Goal: Complete application form: Complete application form

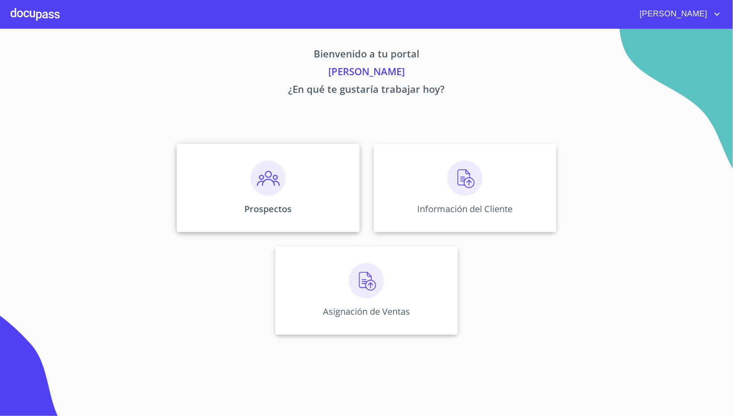
click at [328, 183] on div "Prospectos" at bounding box center [268, 188] width 183 height 88
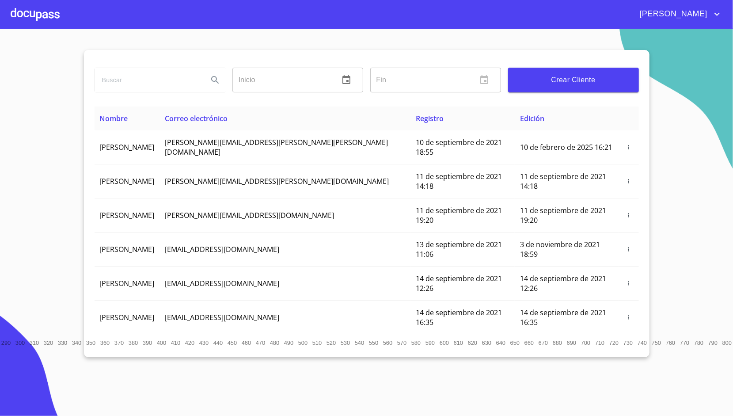
click at [165, 80] on input "search" at bounding box center [148, 80] width 106 height 24
type input "[PERSON_NAME]"
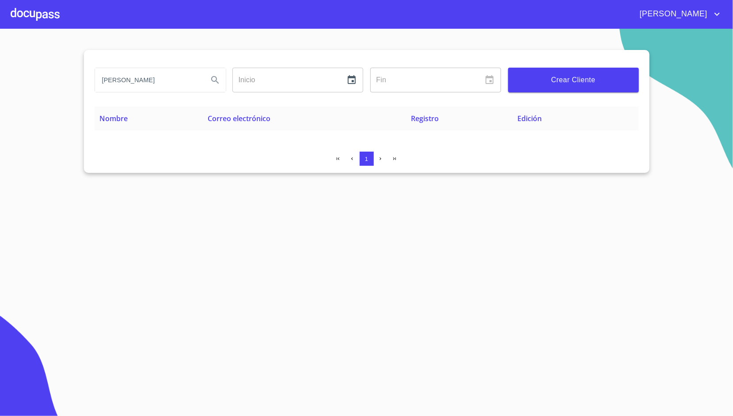
scroll to position [0, 0]
click at [572, 77] on span "Crear Cliente" at bounding box center [573, 80] width 117 height 12
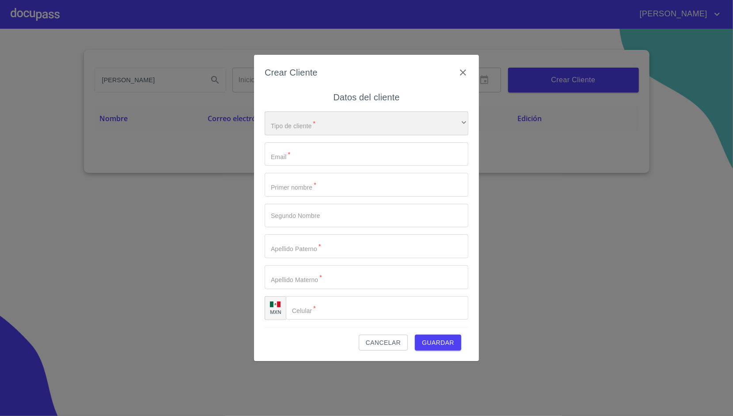
click at [379, 123] on div "​" at bounding box center [367, 123] width 204 height 24
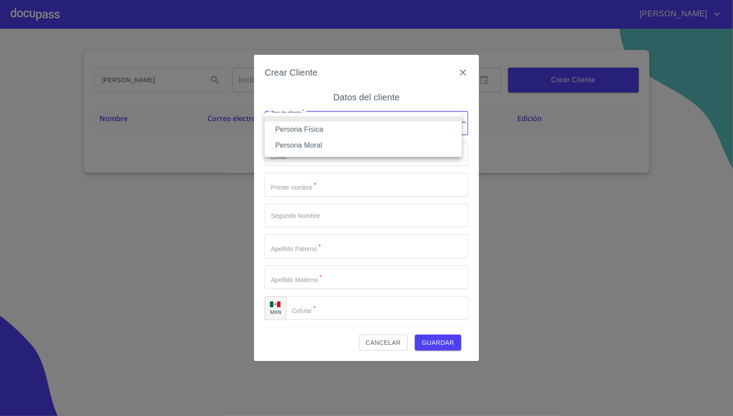
click at [336, 125] on li "Persona Física" at bounding box center [363, 130] width 197 height 16
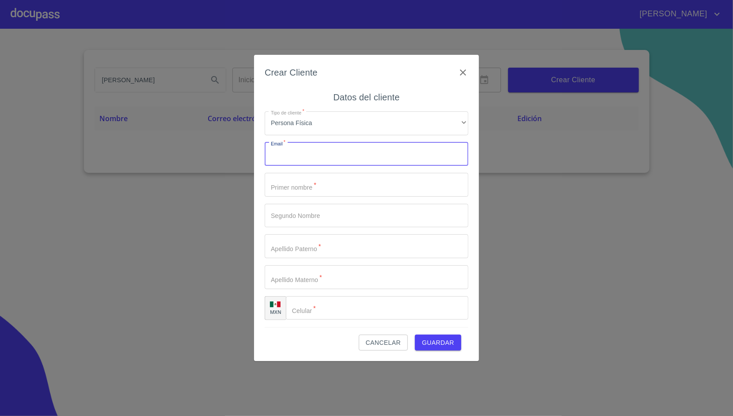
click at [307, 153] on input "Tipo de cliente   *" at bounding box center [367, 154] width 204 height 24
type input "[EMAIL_ADDRESS][DOMAIN_NAME]"
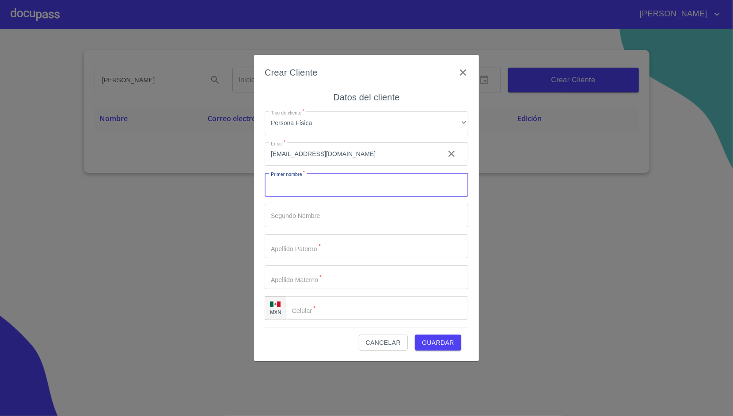
click at [286, 184] on input "Tipo de cliente   *" at bounding box center [367, 185] width 204 height 24
type input "m"
type input "[PERSON_NAME]"
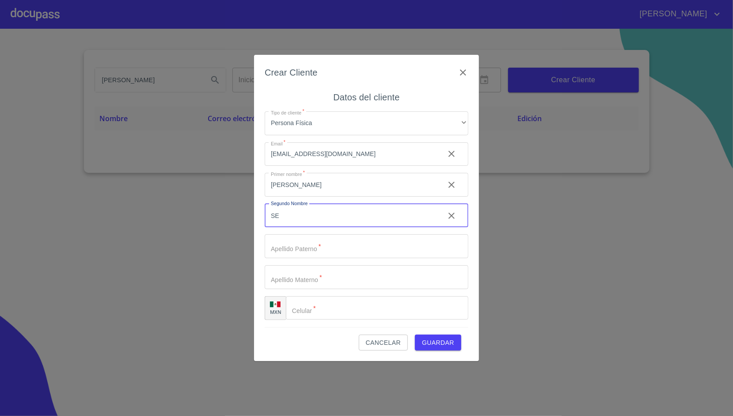
type input "S"
type input "[PERSON_NAME]"
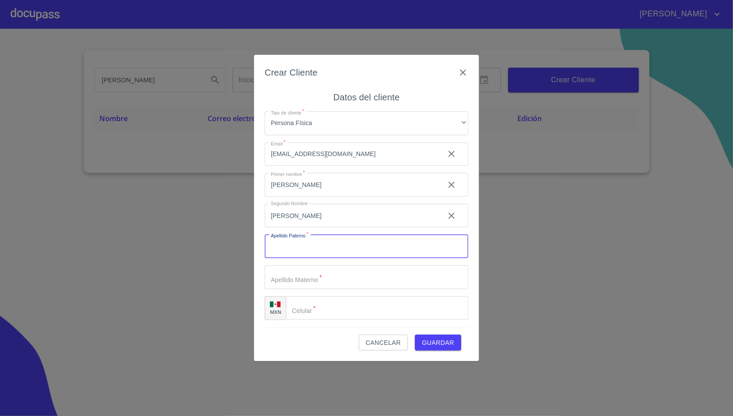
click at [308, 248] on input "Tipo de cliente   *" at bounding box center [367, 246] width 204 height 24
type input "[PERSON_NAME]"
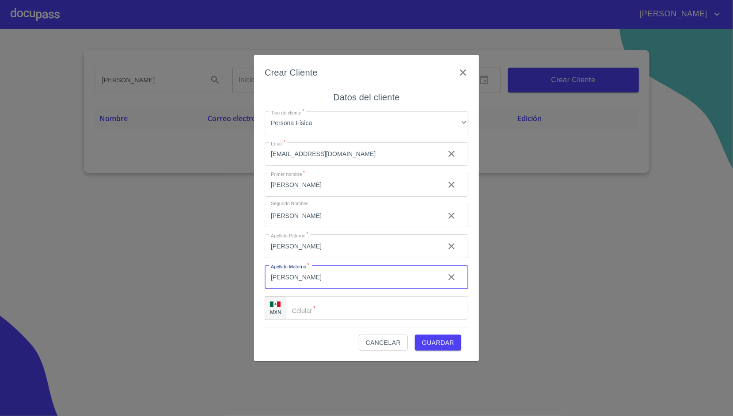
type input "[PERSON_NAME]"
click at [318, 308] on input "Tipo de cliente   *" at bounding box center [377, 308] width 183 height 24
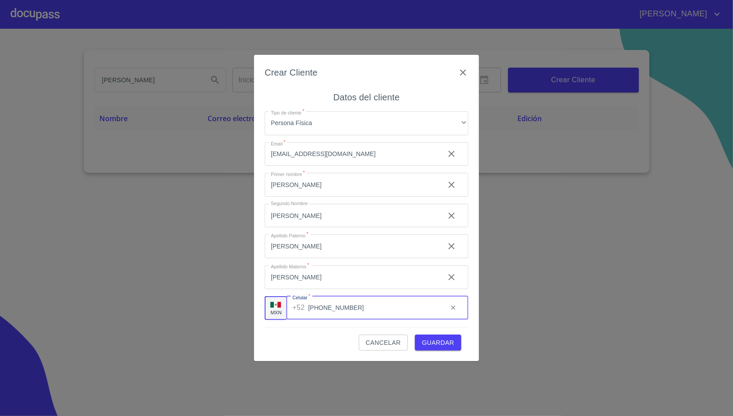
type input "[PHONE_NUMBER]"
click at [325, 330] on div "Cancelar Guardar" at bounding box center [367, 339] width 204 height 24
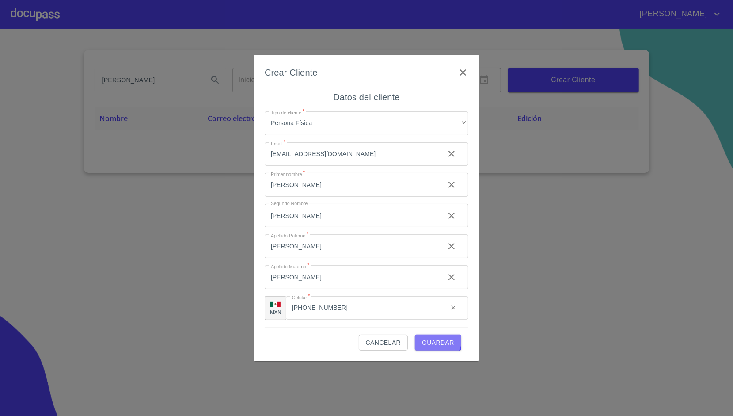
click at [438, 338] on span "Guardar" at bounding box center [438, 342] width 32 height 11
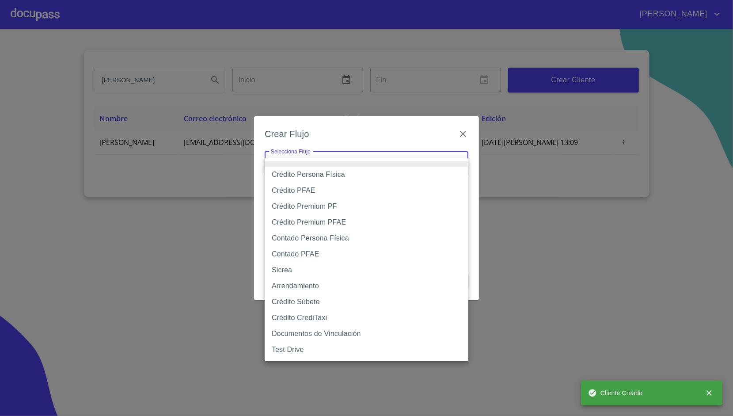
click at [408, 164] on body "[PERSON_NAME] [PERSON_NAME] ​ Fin ​ Crear Cliente Nombre Correo electrónico Reg…" at bounding box center [366, 208] width 733 height 416
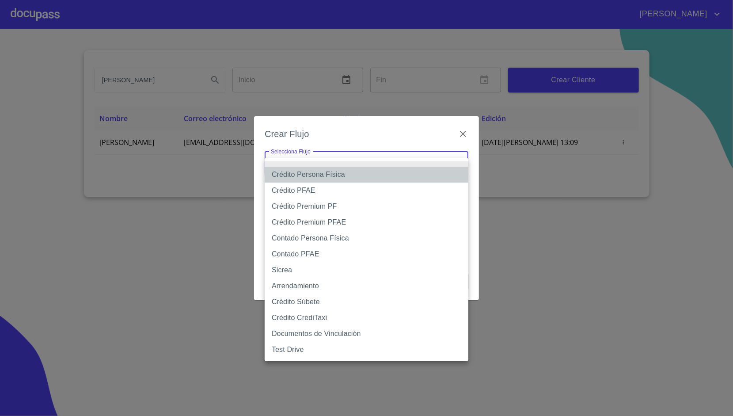
click at [359, 173] on li "Crédito Persona Física" at bounding box center [367, 175] width 204 height 16
type input "6009fb3c7d1714eb8809aa97"
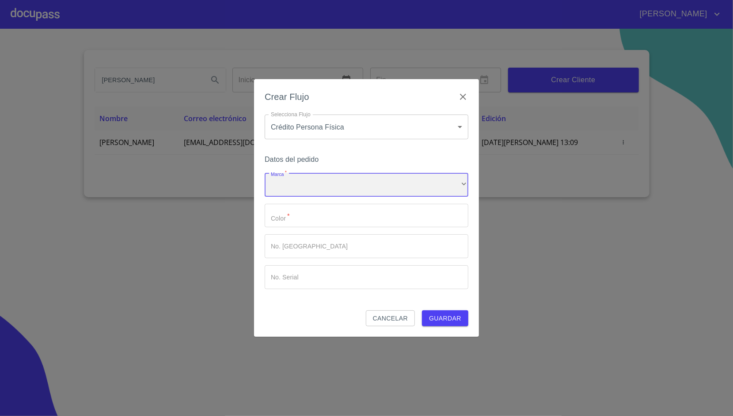
click at [336, 183] on div "​" at bounding box center [367, 185] width 204 height 24
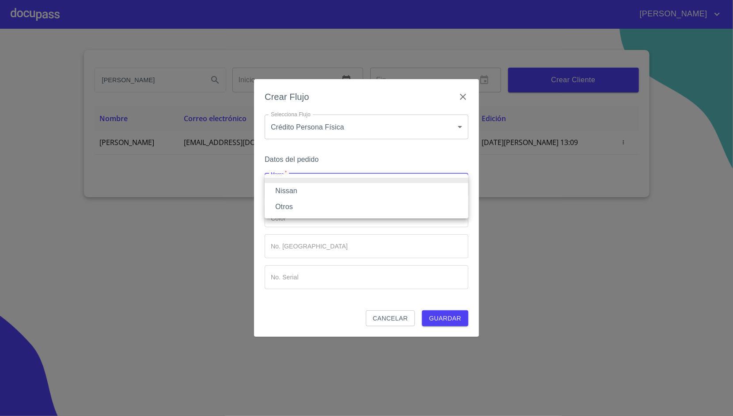
click at [313, 187] on li "Nissan" at bounding box center [367, 191] width 204 height 16
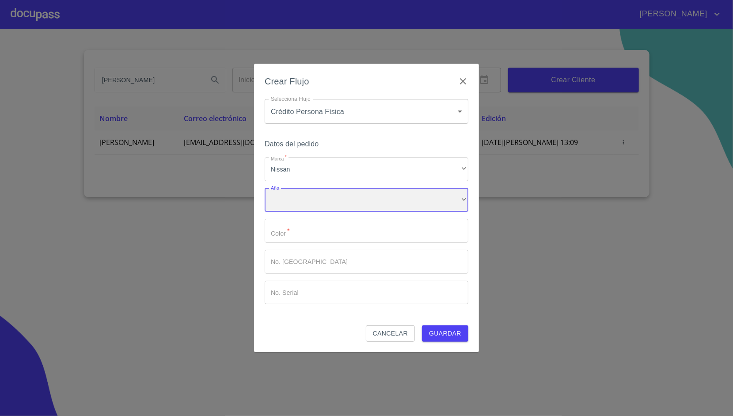
click at [296, 208] on div "​" at bounding box center [367, 200] width 204 height 24
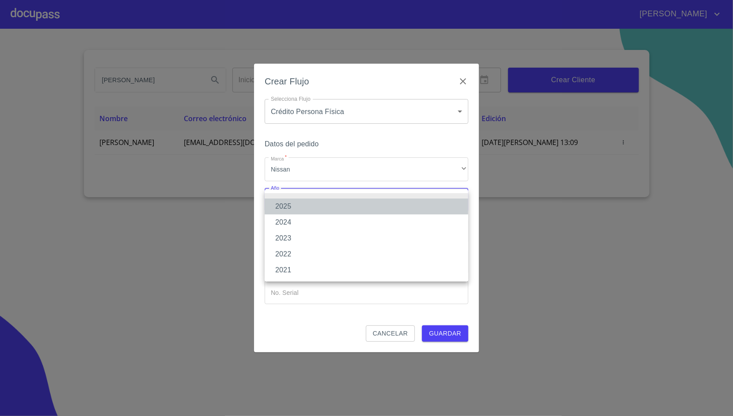
click at [309, 210] on li "2025" at bounding box center [367, 206] width 204 height 16
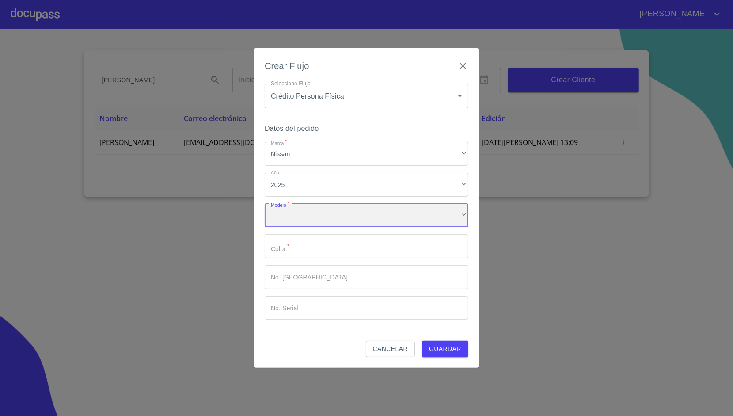
click at [315, 221] on div "​" at bounding box center [367, 216] width 204 height 24
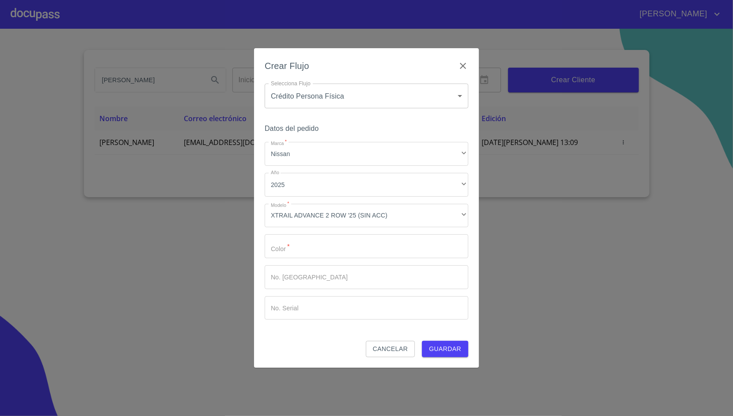
click at [362, 233] on div "Marca   * Nissan ​ Año 2025 ​ Modelo   * XTRAIL ADVANCE 2 ROW '25 (SIN ACC) ​ C…" at bounding box center [367, 231] width 204 height 178
click at [353, 235] on input "Marca   *" at bounding box center [367, 246] width 204 height 24
type input "ROJO"
click at [438, 334] on div "Datos del pedido Marca   * Nissan ​ Año 2025 ​ Modelo   * XTRAIL ADVANCE 2 ROW …" at bounding box center [367, 231] width 204 height 218
click at [443, 347] on span "Guardar" at bounding box center [445, 348] width 32 height 11
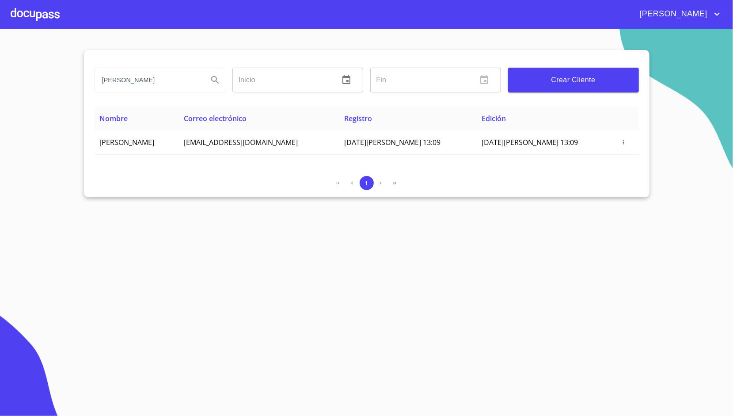
click at [42, 17] on div at bounding box center [35, 14] width 49 height 28
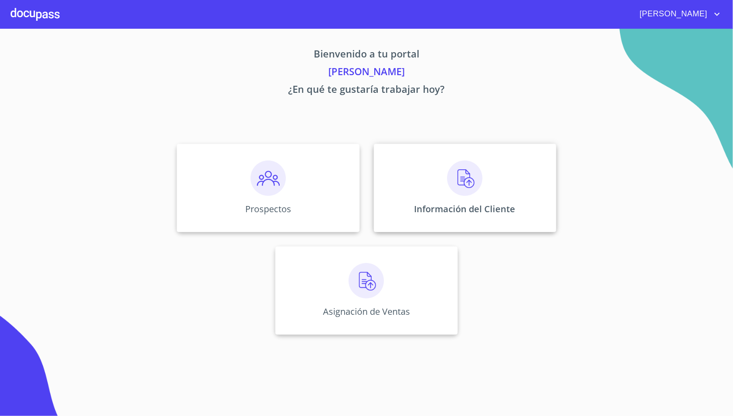
click at [468, 176] on img at bounding box center [464, 177] width 35 height 35
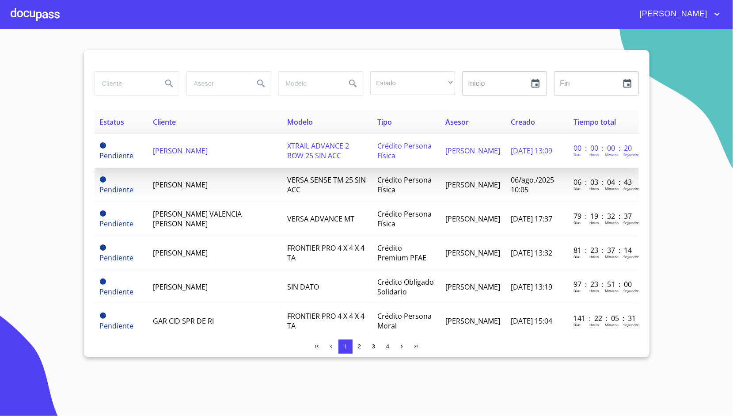
click at [232, 147] on td "[PERSON_NAME]" at bounding box center [215, 151] width 135 height 34
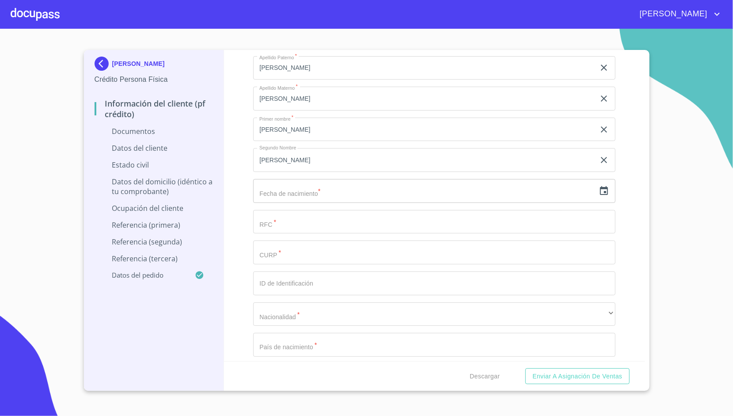
scroll to position [1101, 0]
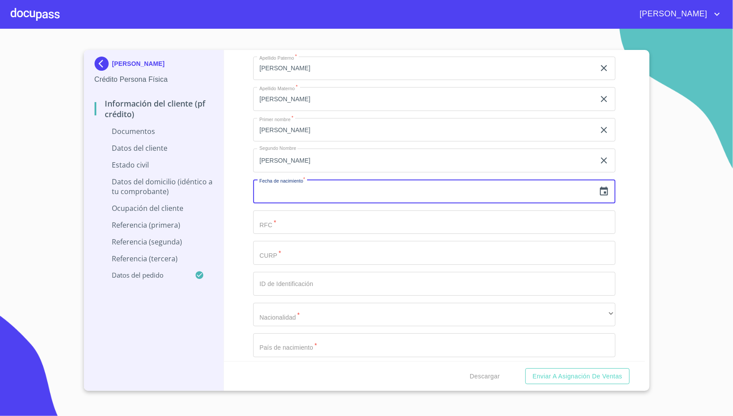
click at [304, 187] on input "text" at bounding box center [424, 191] width 342 height 24
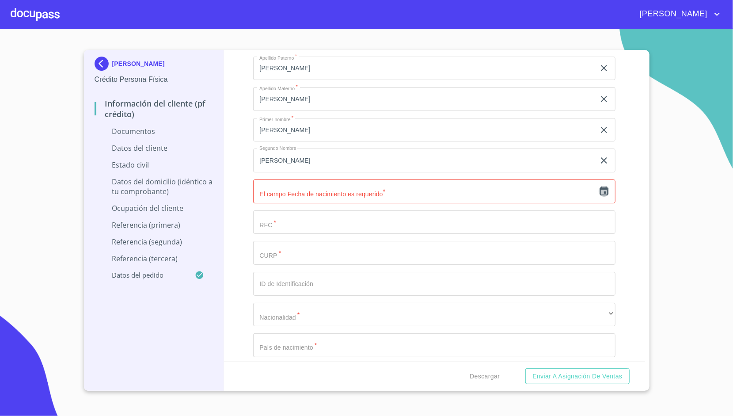
click at [599, 193] on icon "button" at bounding box center [604, 191] width 11 height 11
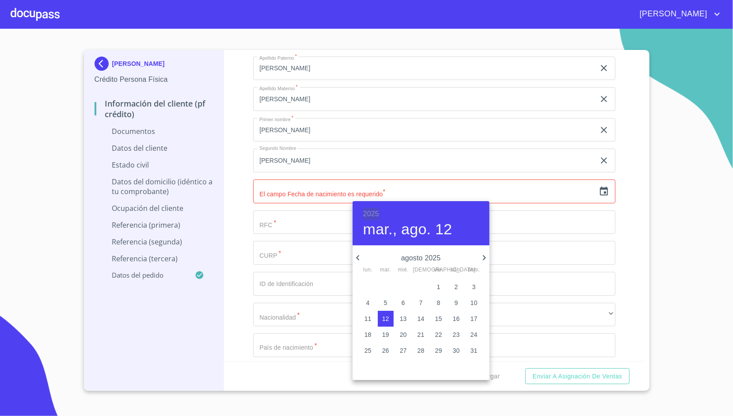
click at [373, 210] on h6 "2025" at bounding box center [371, 214] width 16 height 12
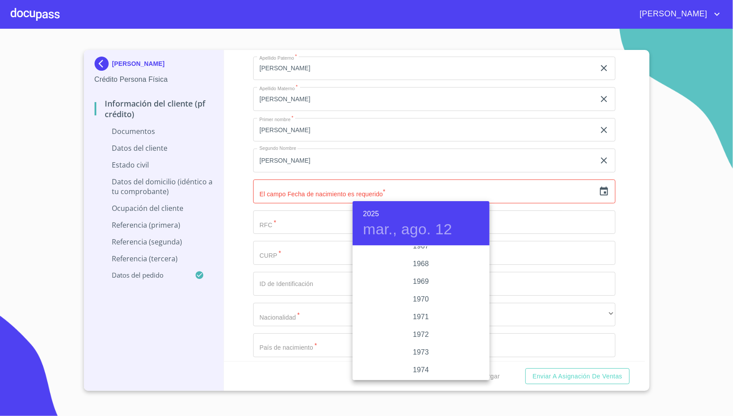
scroll to position [750, 0]
click at [416, 321] on div "1971" at bounding box center [421, 319] width 137 height 18
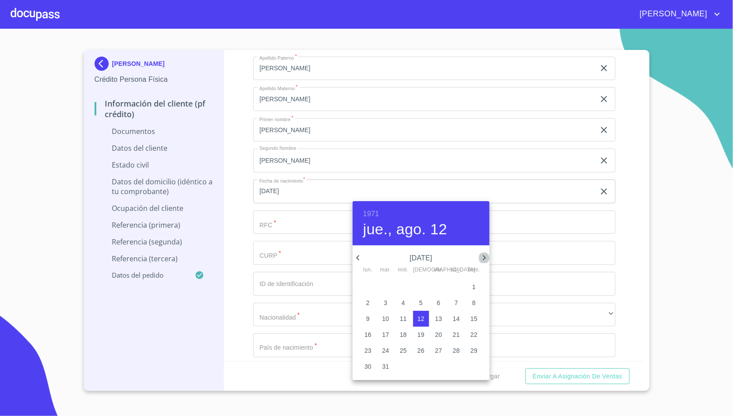
click at [484, 259] on icon "button" at bounding box center [484, 257] width 3 height 5
click at [391, 303] on span "9" at bounding box center [386, 302] width 16 height 9
type input "[DATE]"
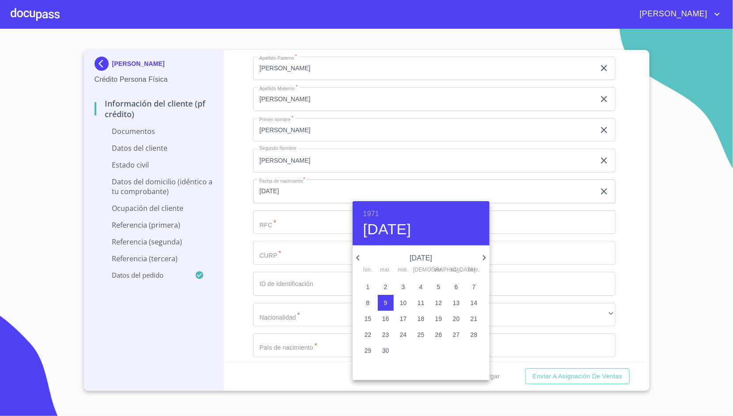
click at [240, 216] on div at bounding box center [366, 208] width 733 height 416
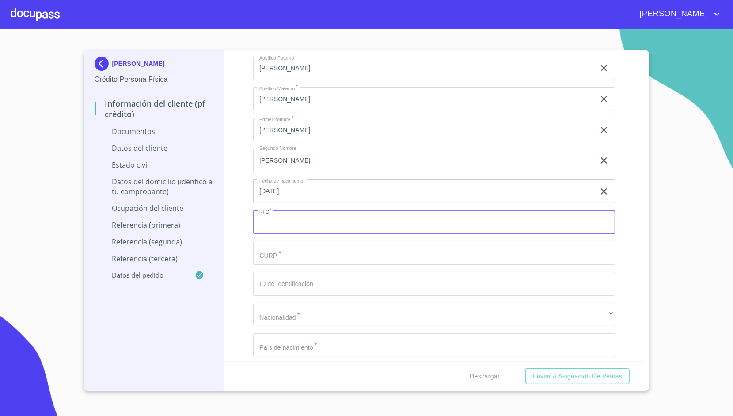
click at [260, 222] on input "Documento de identificación.   *" at bounding box center [434, 222] width 362 height 24
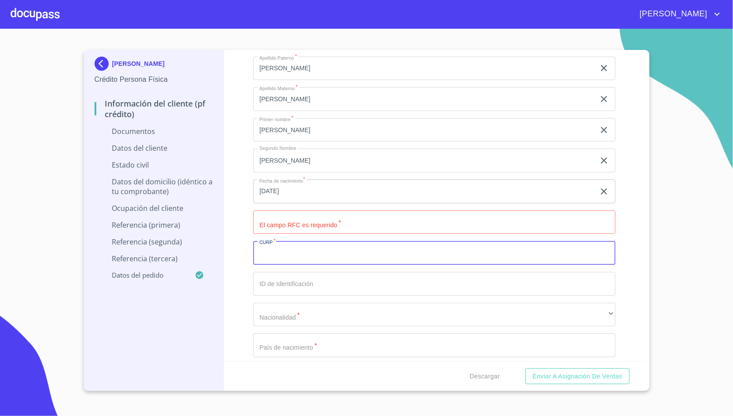
click at [272, 249] on input "Documento de identificación.   *" at bounding box center [434, 253] width 362 height 24
type input "SEAM711109MJCPLN01"
click at [243, 258] on div "Información del cliente (PF crédito) Documentos Documento de identificación.   …" at bounding box center [434, 205] width 421 height 311
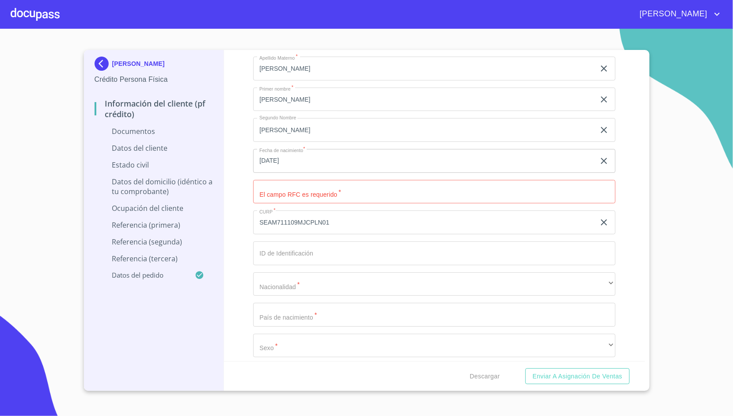
scroll to position [1132, 0]
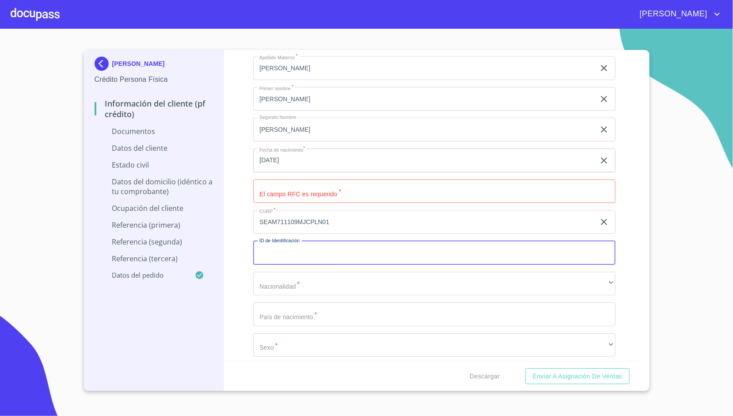
click at [280, 250] on input "Documento de identificación.   *" at bounding box center [434, 253] width 362 height 24
type input "2347741514"
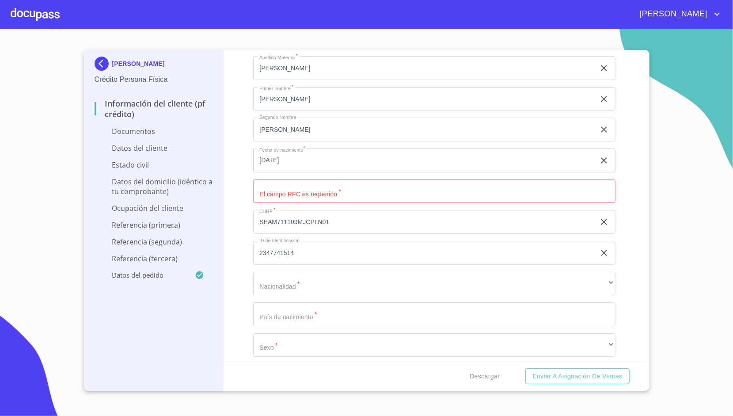
click at [245, 263] on div "Información del cliente (PF crédito) Documentos Documento de identificación.   …" at bounding box center [434, 205] width 421 height 311
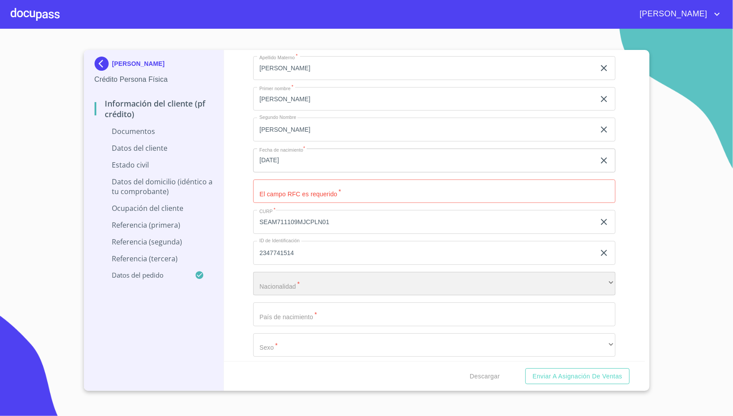
click at [268, 273] on div "​" at bounding box center [434, 284] width 362 height 24
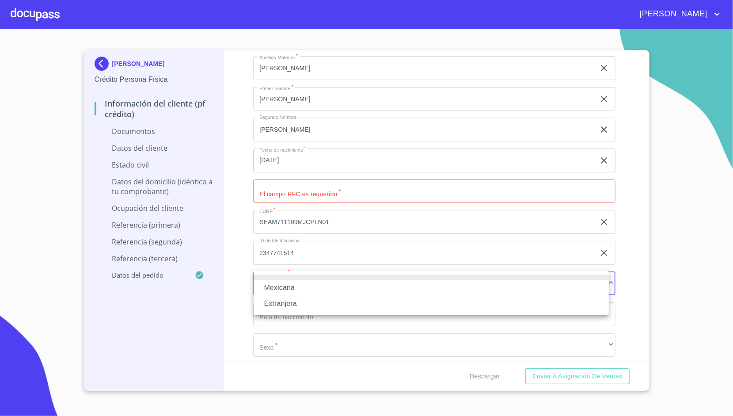
click at [290, 294] on li "Mexicana" at bounding box center [431, 288] width 355 height 16
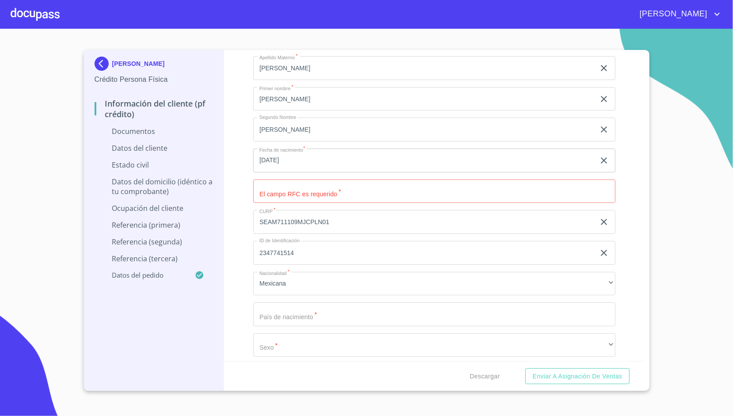
click at [236, 273] on div "Información del cliente (PF crédito) Documentos Documento de identificación.   …" at bounding box center [434, 205] width 421 height 311
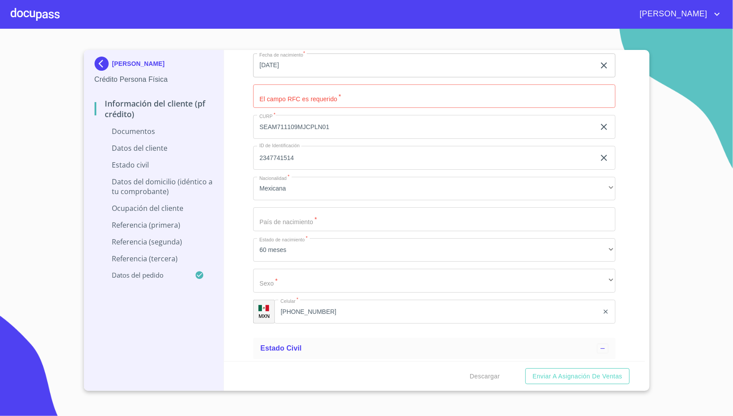
scroll to position [1228, 0]
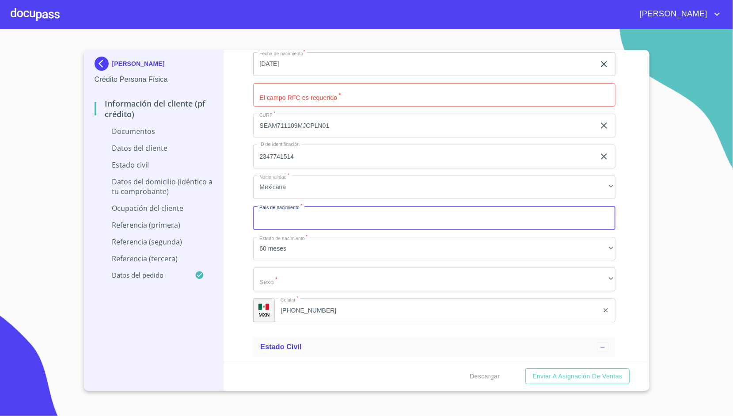
click at [296, 216] on input "Documento de identificación.   *" at bounding box center [434, 218] width 362 height 24
type input "[GEOGRAPHIC_DATA]"
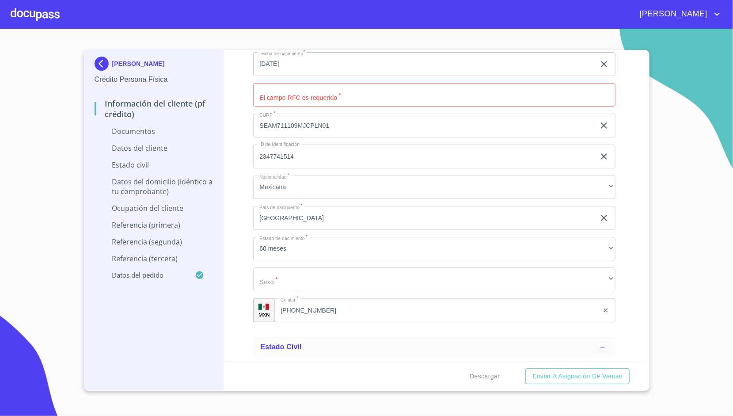
click at [247, 197] on div "Información del cliente (PF crédito) Documentos Documento de identificación.   …" at bounding box center [434, 205] width 421 height 311
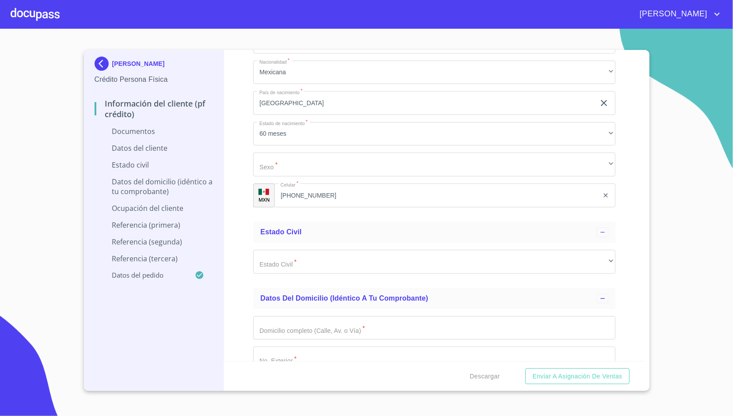
scroll to position [1340, 0]
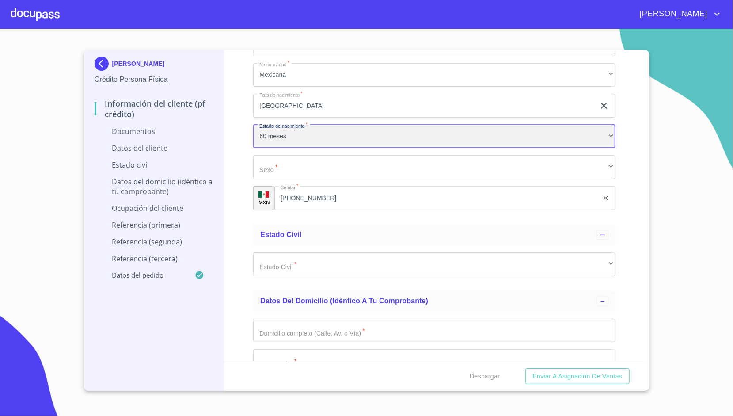
click at [295, 139] on div "60 meses" at bounding box center [434, 137] width 362 height 24
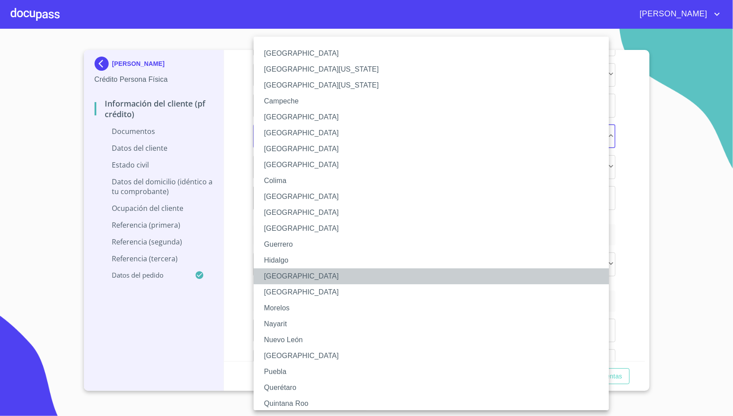
click at [287, 275] on li "[GEOGRAPHIC_DATA]" at bounding box center [435, 276] width 362 height 16
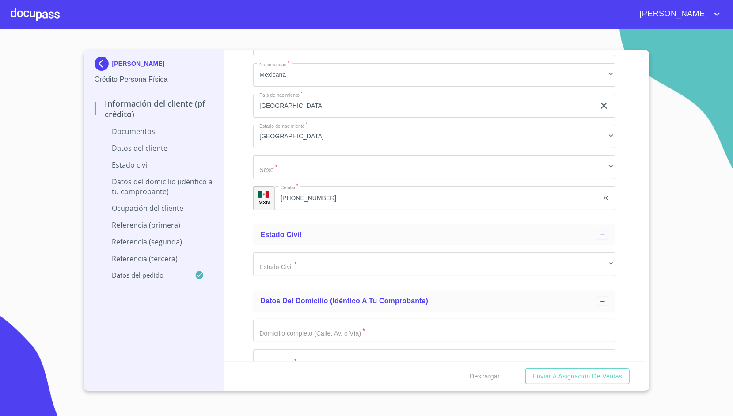
click at [240, 154] on div "Información del cliente (PF crédito) Documentos Documento de identificación.   …" at bounding box center [434, 205] width 421 height 311
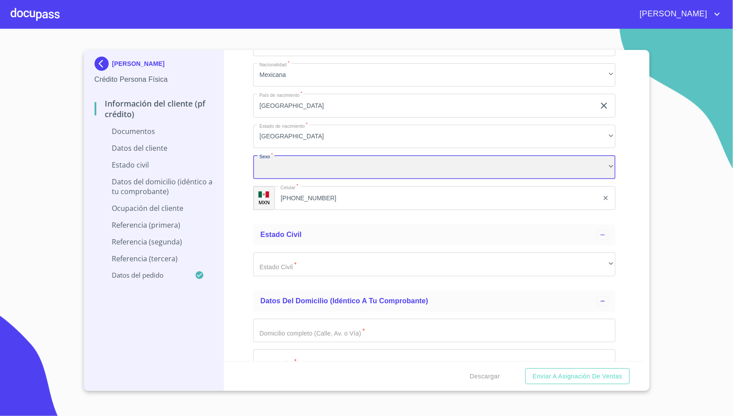
click at [265, 163] on div "​" at bounding box center [434, 167] width 362 height 24
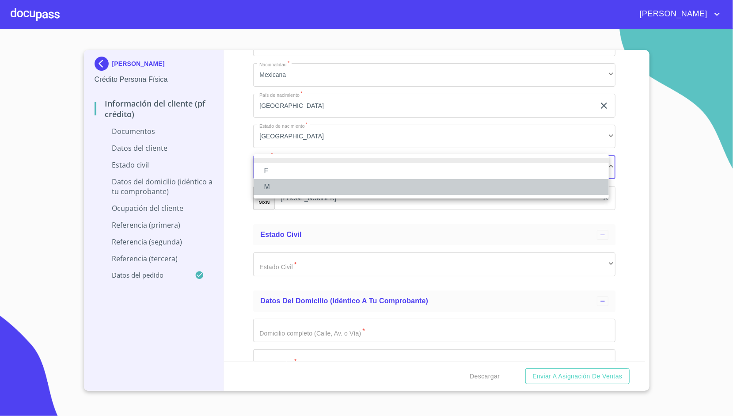
click at [300, 186] on li "M" at bounding box center [431, 187] width 355 height 16
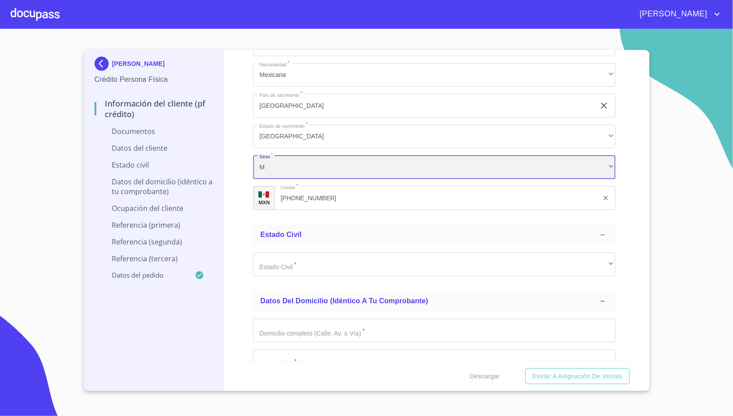
click at [286, 165] on div "M" at bounding box center [434, 167] width 362 height 24
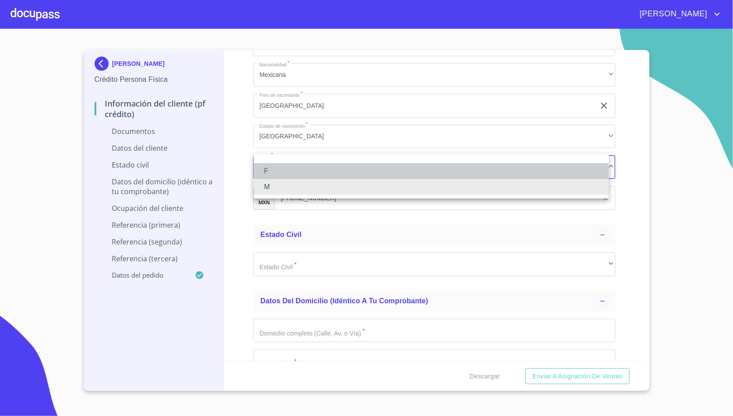
click at [274, 168] on li "F" at bounding box center [431, 171] width 355 height 16
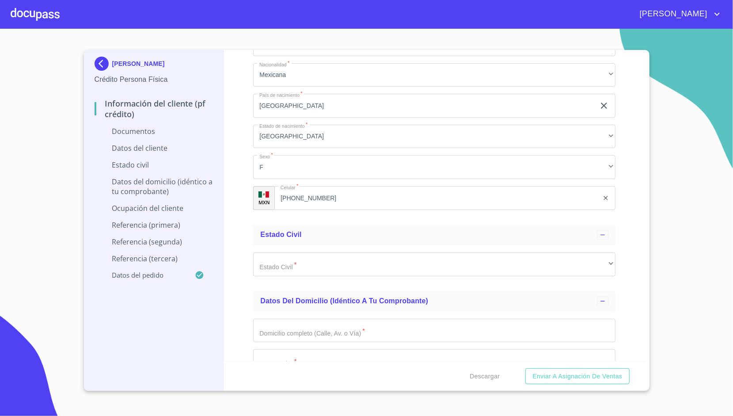
click at [235, 141] on div "Información del cliente (PF crédito) Documentos Documento de identificación.   …" at bounding box center [434, 205] width 421 height 311
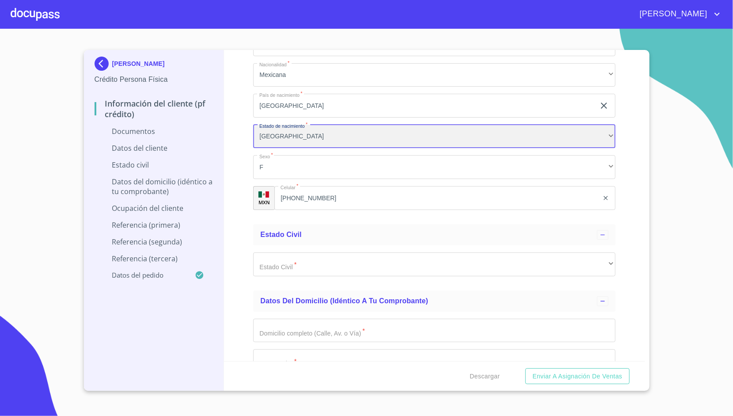
click at [301, 137] on div "[GEOGRAPHIC_DATA]" at bounding box center [434, 137] width 362 height 24
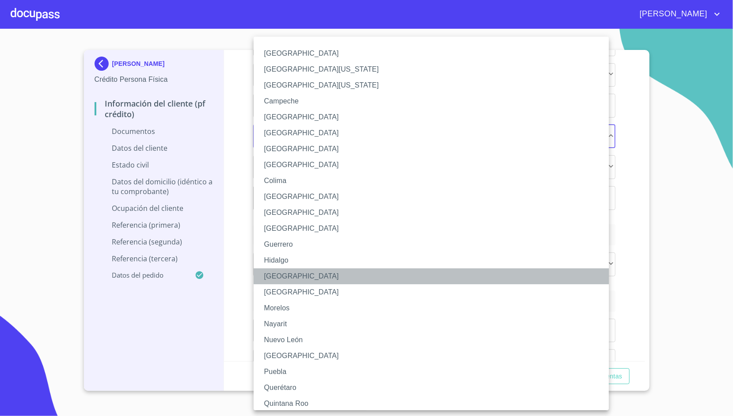
click at [279, 272] on li "[GEOGRAPHIC_DATA]" at bounding box center [435, 276] width 362 height 16
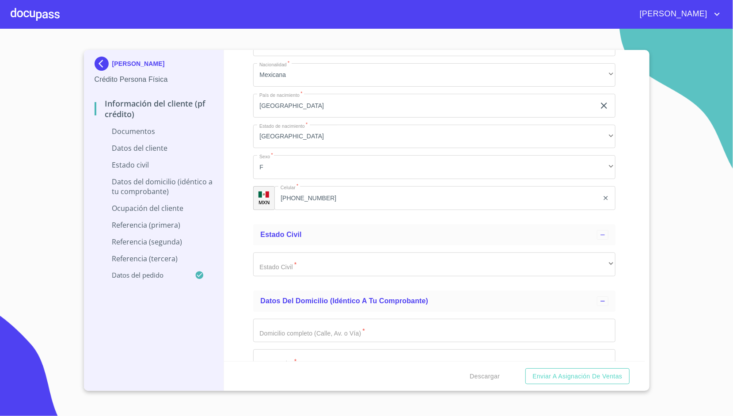
click at [249, 180] on div "Información del cliente (PF crédito) Documentos Documento de identificación.   …" at bounding box center [434, 205] width 421 height 311
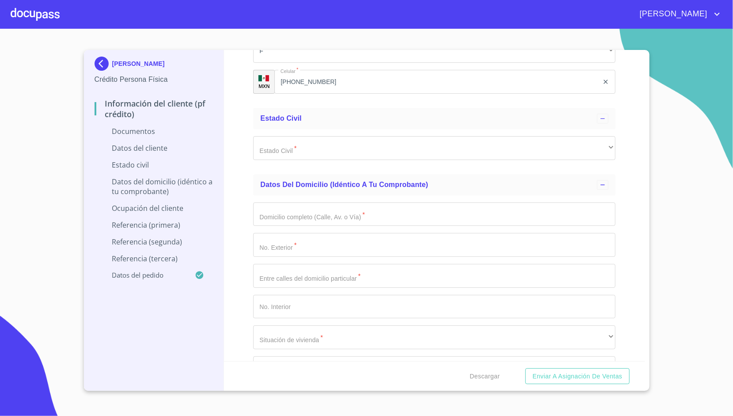
scroll to position [1459, 0]
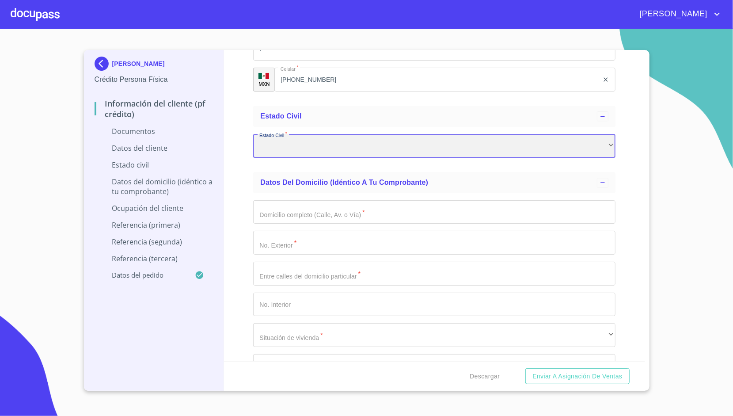
click at [281, 135] on div "​" at bounding box center [434, 146] width 362 height 24
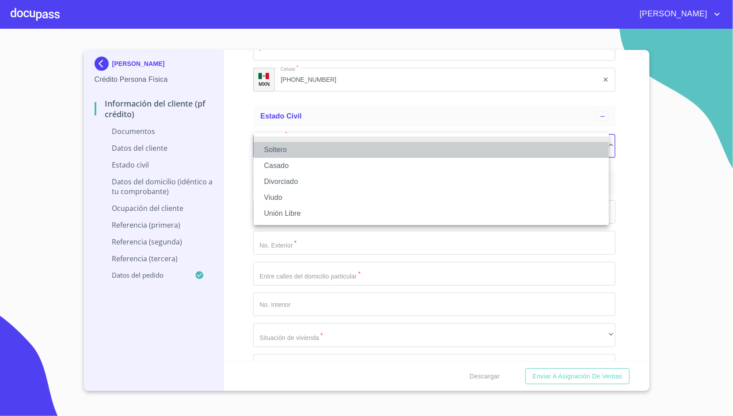
click at [297, 151] on li "Soltero" at bounding box center [431, 150] width 355 height 16
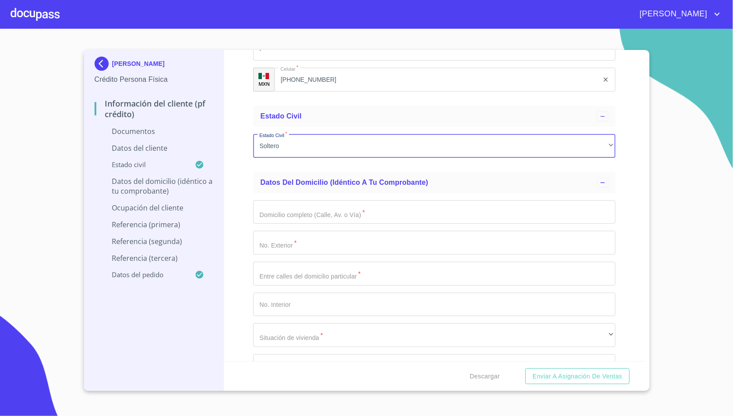
click at [240, 144] on div "Información del cliente (PF crédito) Documentos Documento de identificación.   …" at bounding box center [434, 205] width 421 height 311
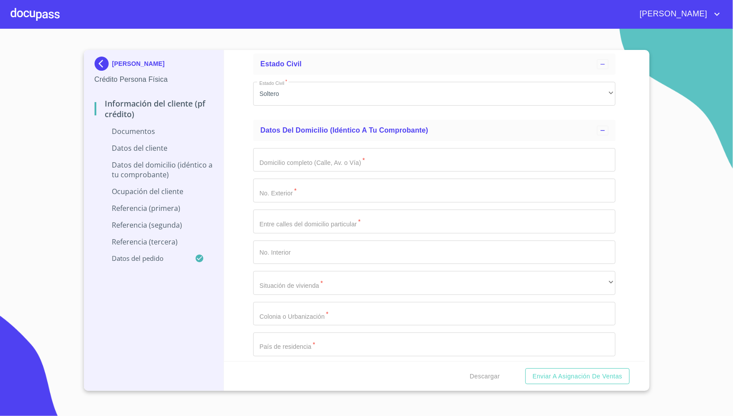
scroll to position [1511, 0]
click at [260, 163] on input "Documento de identificación.   *" at bounding box center [434, 160] width 362 height 24
click at [246, 161] on div "Información del cliente (PF crédito) Documentos Documento de identificación.   …" at bounding box center [434, 205] width 421 height 311
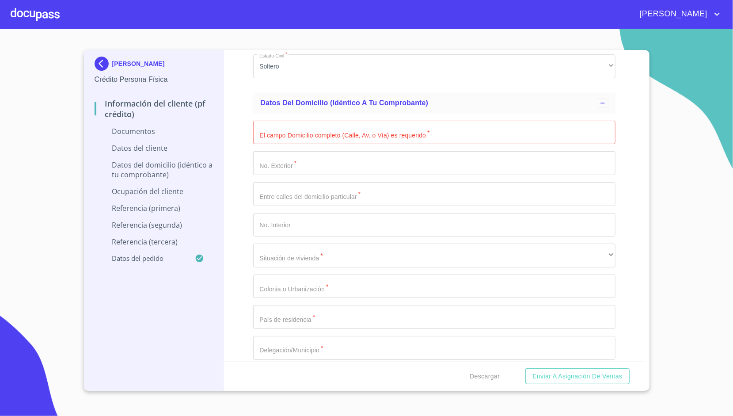
scroll to position [1539, 0]
click at [279, 126] on input "Documento de identificación.   *" at bounding box center [434, 132] width 362 height 24
type input "CDA SANTA [PERSON_NAME]"
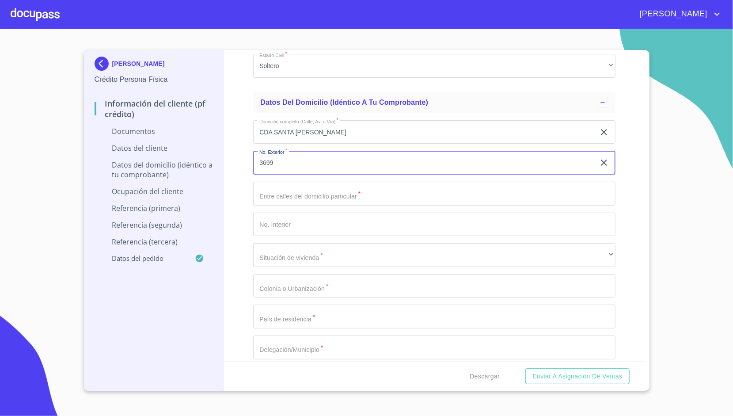
type input "3699"
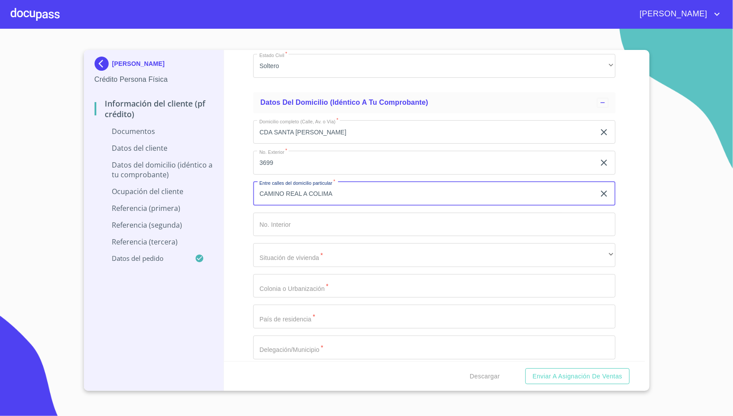
type input "CAMINO REAL A COLIMA"
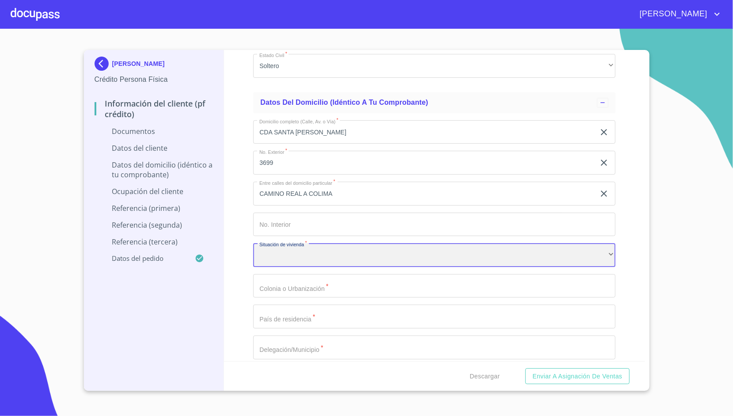
click at [330, 258] on div "​" at bounding box center [434, 255] width 362 height 24
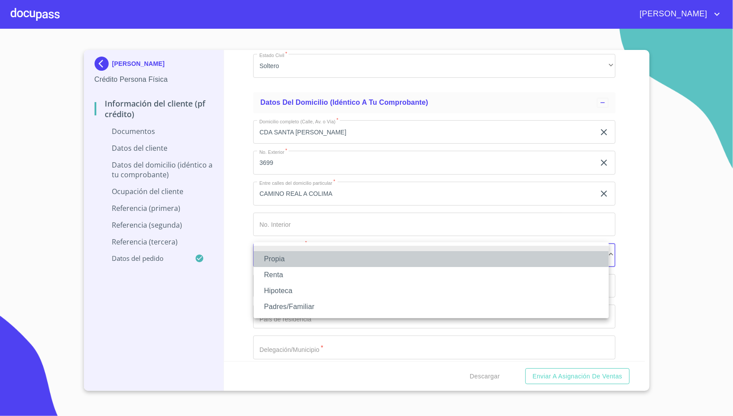
click at [297, 264] on li "Propia" at bounding box center [431, 259] width 355 height 16
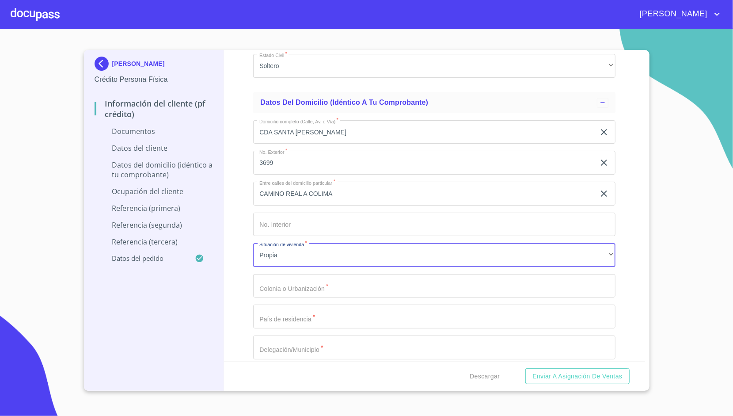
click at [245, 259] on div "Información del cliente (PF crédito) Documentos Documento de identificación.   …" at bounding box center [434, 205] width 421 height 311
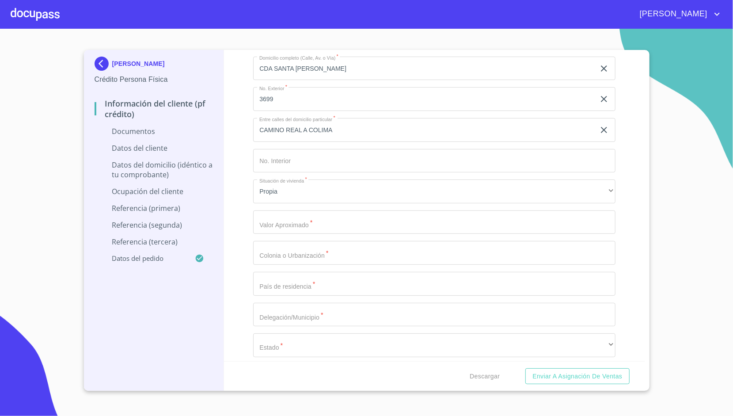
scroll to position [1603, 0]
click at [304, 220] on input "Documento de identificación.   *" at bounding box center [434, 222] width 362 height 24
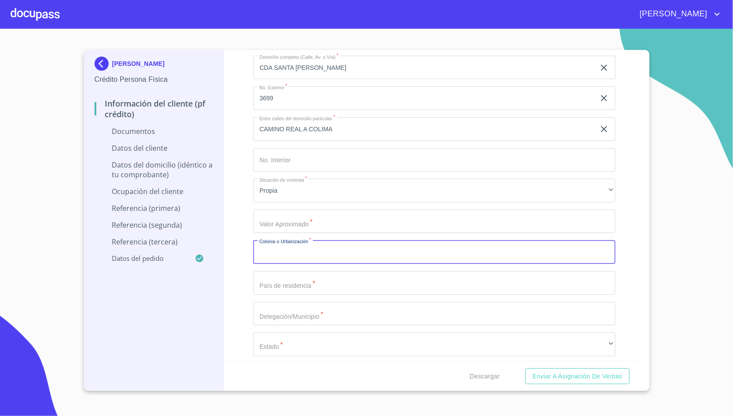
click at [301, 253] on input "Documento de identificación.   *" at bounding box center [434, 252] width 362 height 24
type input "BALCONES DE [GEOGRAPHIC_DATA][PERSON_NAME]"
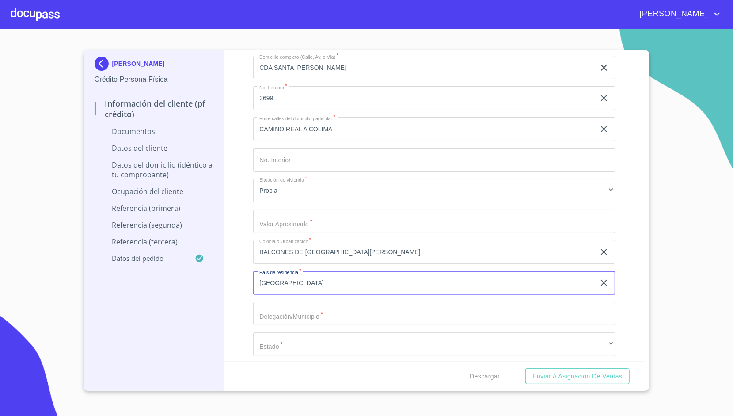
type input "[GEOGRAPHIC_DATA]"
click at [249, 278] on div "Información del cliente (PF crédito) Documentos Documento de identificación.   …" at bounding box center [434, 205] width 421 height 311
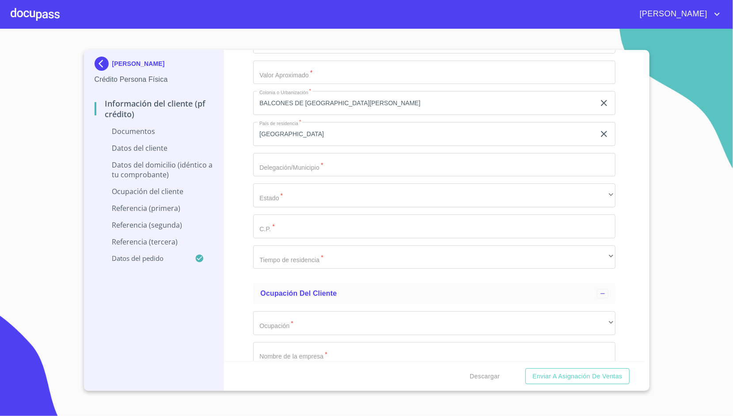
scroll to position [1753, 0]
click at [294, 158] on input "Documento de identificación.   *" at bounding box center [434, 165] width 362 height 24
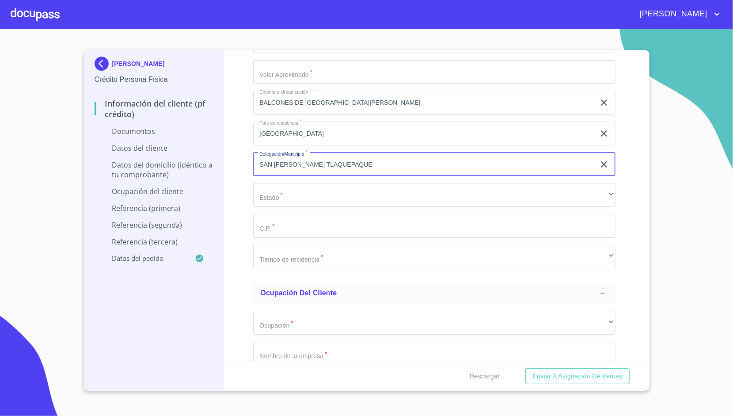
type input "SAN [PERSON_NAME] TLAQUEPAQUE"
click at [237, 195] on div "Información del cliente (PF crédito) Documentos Documento de identificación.   …" at bounding box center [434, 205] width 421 height 311
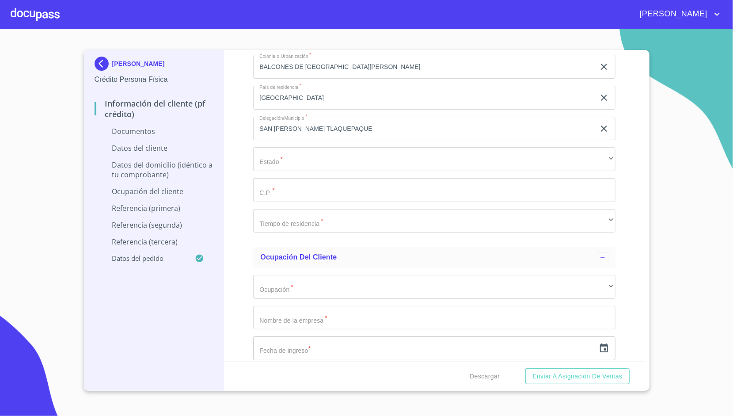
scroll to position [1789, 0]
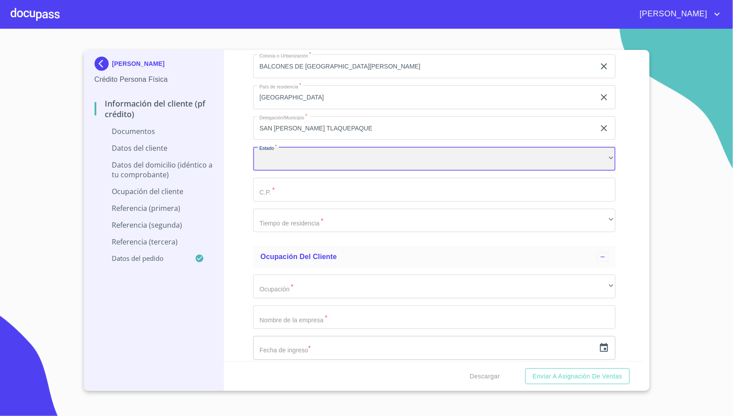
click at [288, 166] on div "​" at bounding box center [434, 159] width 362 height 24
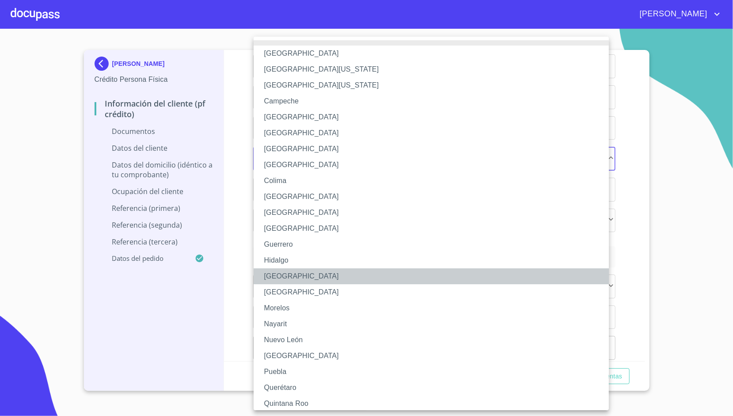
click at [288, 279] on li "[GEOGRAPHIC_DATA]" at bounding box center [435, 276] width 362 height 16
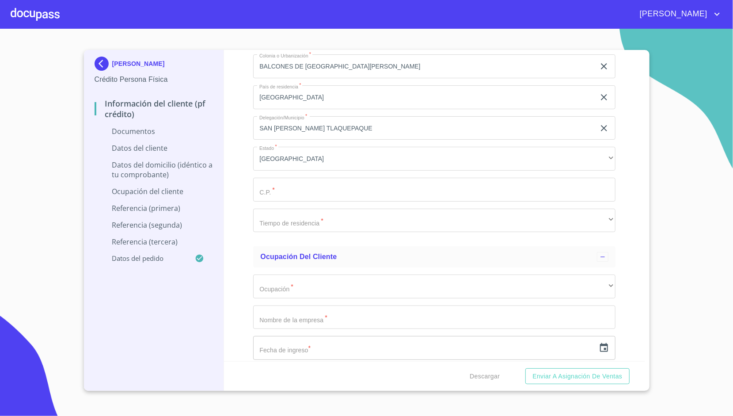
click at [247, 182] on div "Información del cliente (PF crédito) Documentos Documento de identificación.   …" at bounding box center [434, 205] width 421 height 311
click at [260, 185] on input "Documento de identificación.   *" at bounding box center [434, 190] width 362 height 24
type input "45606"
click at [249, 181] on div "Información del cliente (PF crédito) Documentos Documento de identificación.   …" at bounding box center [434, 205] width 421 height 311
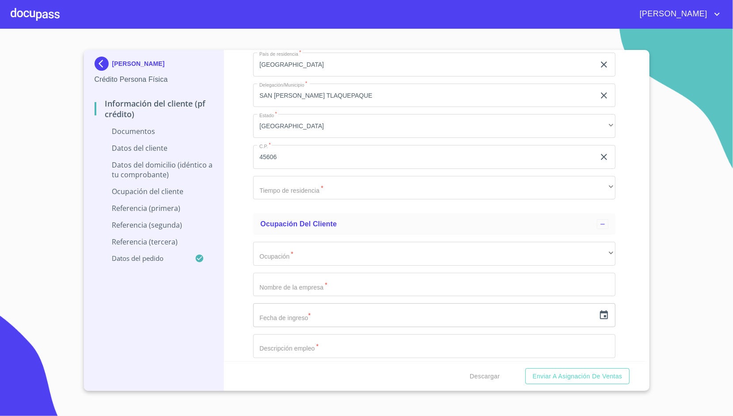
scroll to position [1825, 0]
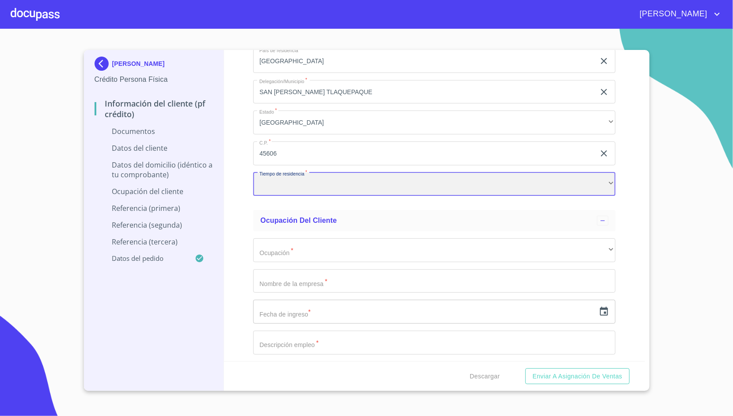
click at [275, 185] on div "​" at bounding box center [434, 184] width 362 height 24
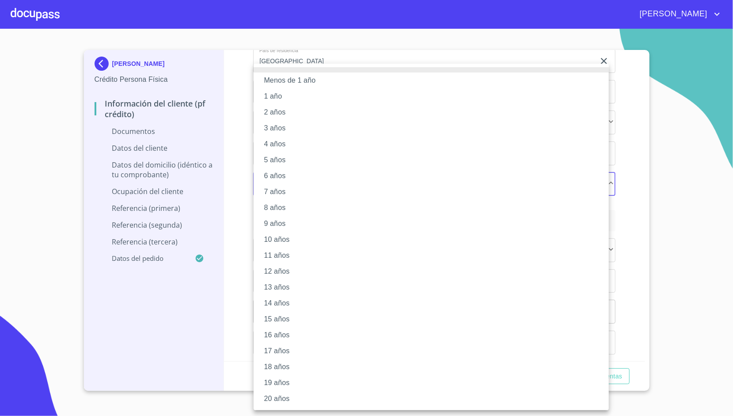
click at [235, 233] on div at bounding box center [366, 208] width 733 height 416
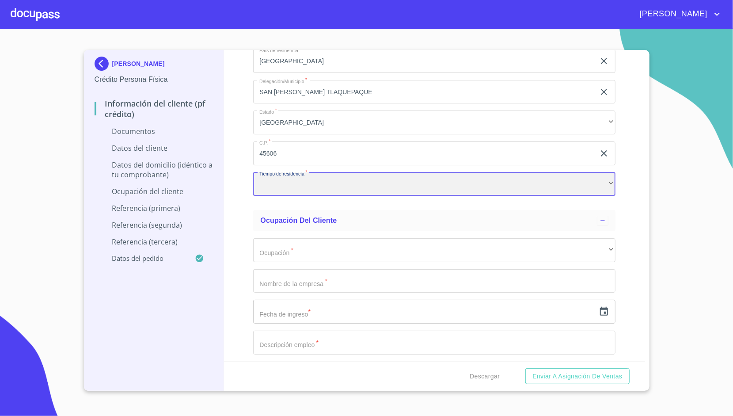
click at [298, 178] on div "​" at bounding box center [434, 184] width 362 height 24
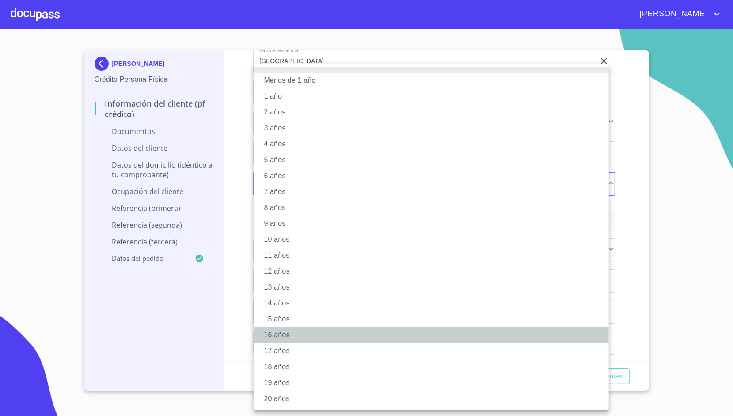
click at [291, 338] on li "16 años" at bounding box center [431, 335] width 355 height 16
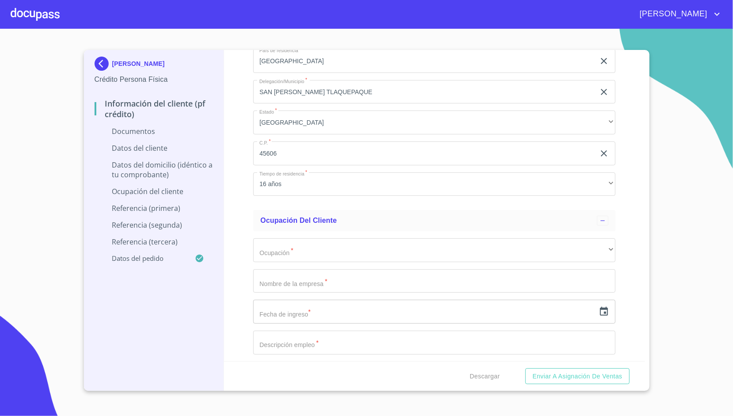
click at [240, 218] on div "Información del cliente (PF crédito) Documentos Documento de identificación.   …" at bounding box center [434, 205] width 421 height 311
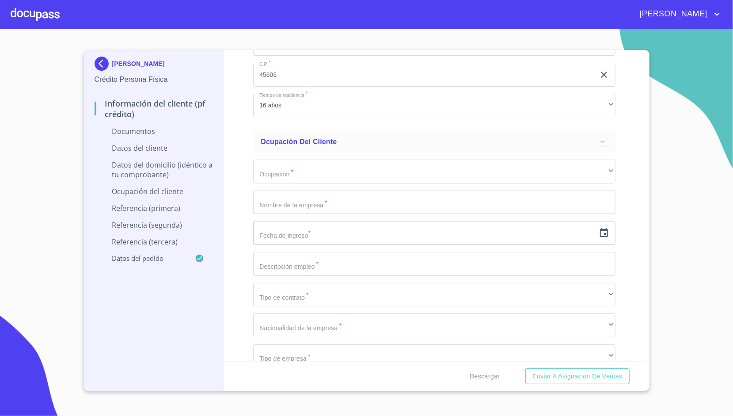
scroll to position [1912, 0]
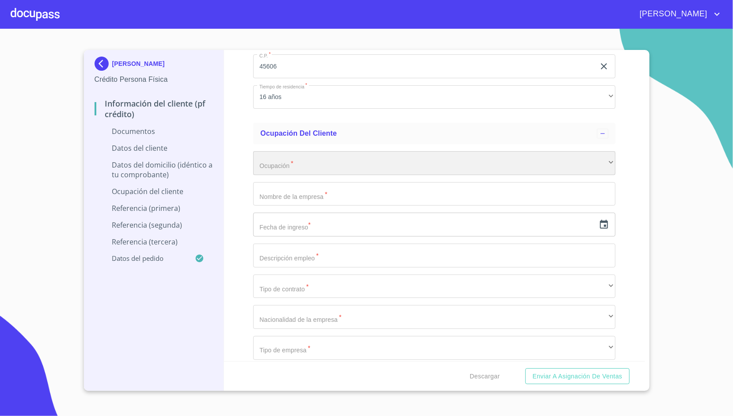
click at [294, 160] on div "​" at bounding box center [434, 163] width 362 height 24
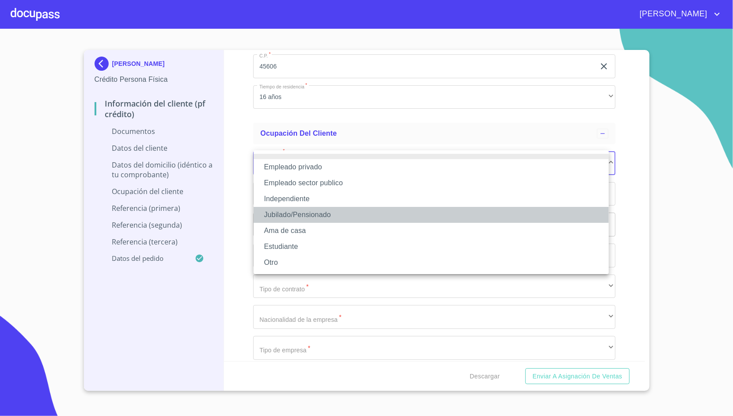
click at [301, 212] on li "Jubilado/Pensionado" at bounding box center [431, 215] width 355 height 16
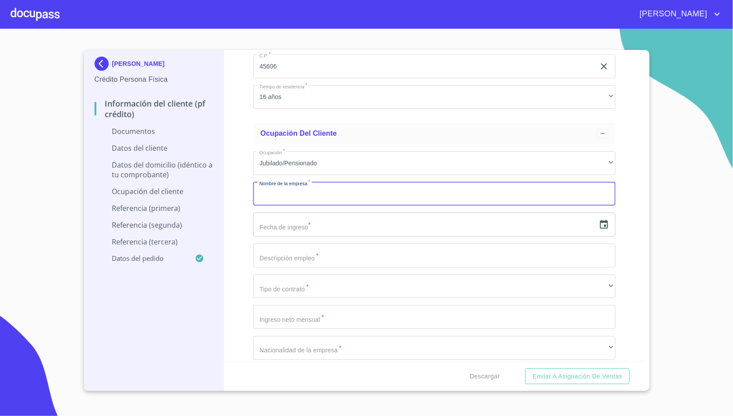
click at [286, 188] on input "Documento de identificación.   *" at bounding box center [434, 194] width 362 height 24
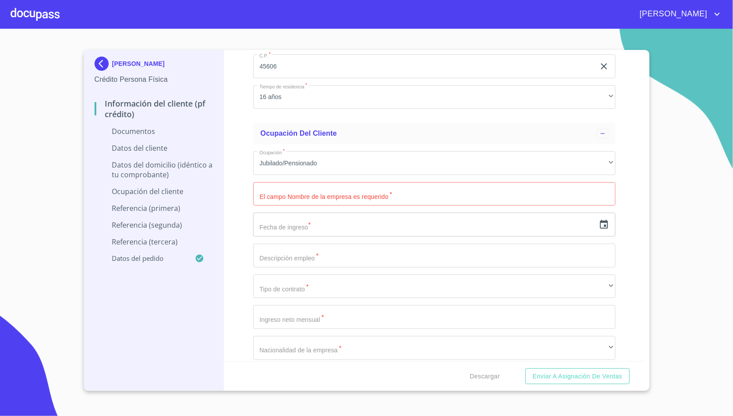
click at [251, 195] on div "Información del cliente (PF crédito) Documentos Documento de identificación.   …" at bounding box center [434, 205] width 421 height 311
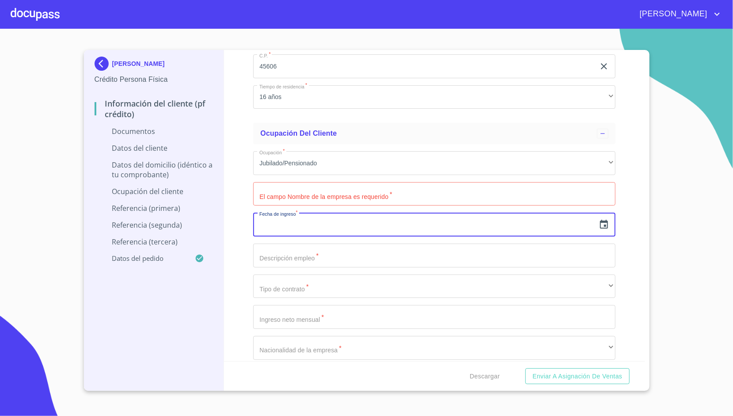
click at [264, 219] on input "text" at bounding box center [424, 225] width 342 height 24
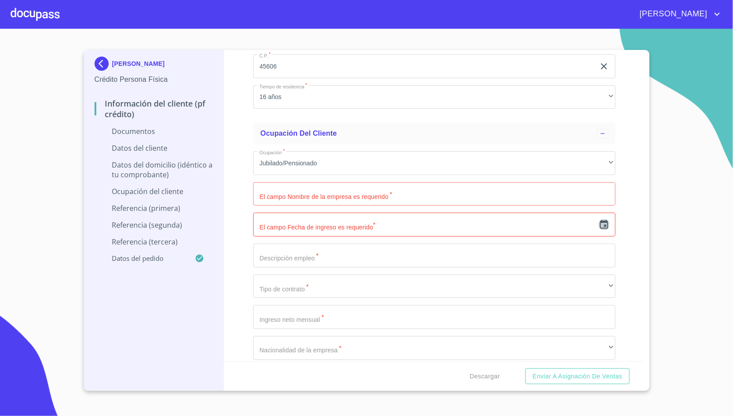
click at [600, 223] on icon "button" at bounding box center [604, 224] width 8 height 9
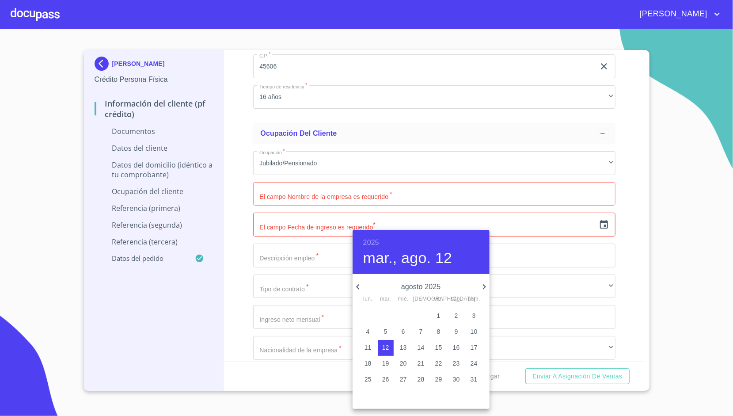
click at [374, 242] on h6 "2025" at bounding box center [371, 243] width 16 height 12
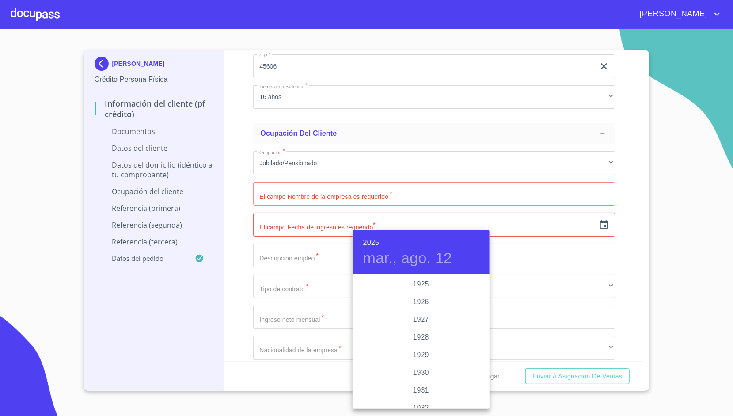
scroll to position [1715, 0]
click at [377, 259] on h4 "mar., ago. 12" at bounding box center [407, 258] width 89 height 19
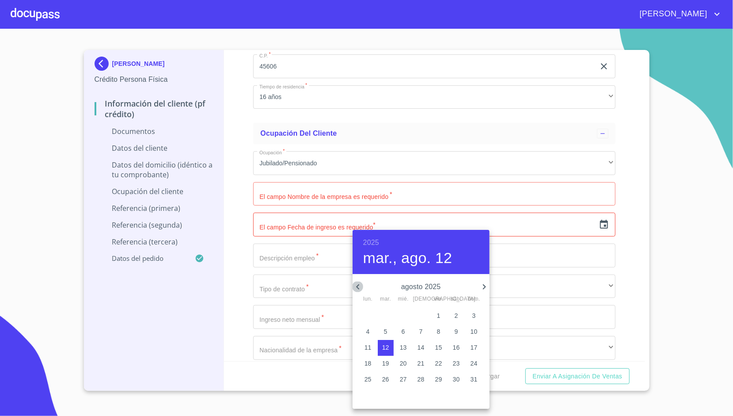
click at [362, 283] on icon "button" at bounding box center [358, 287] width 11 height 11
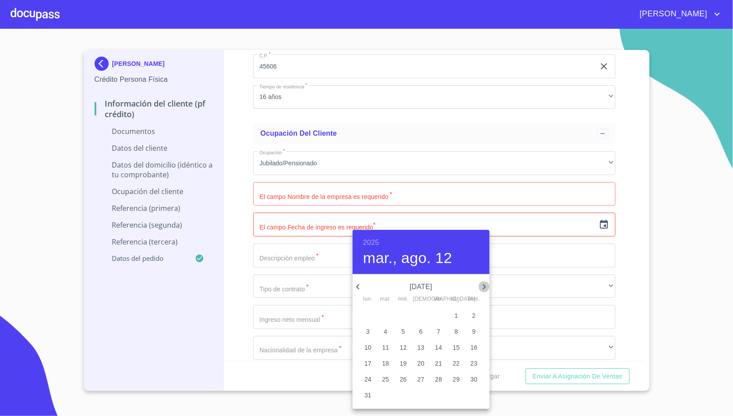
click at [484, 283] on icon "button" at bounding box center [484, 287] width 11 height 11
click at [422, 316] on p "1" at bounding box center [422, 315] width 4 height 9
type input "[DATE]"
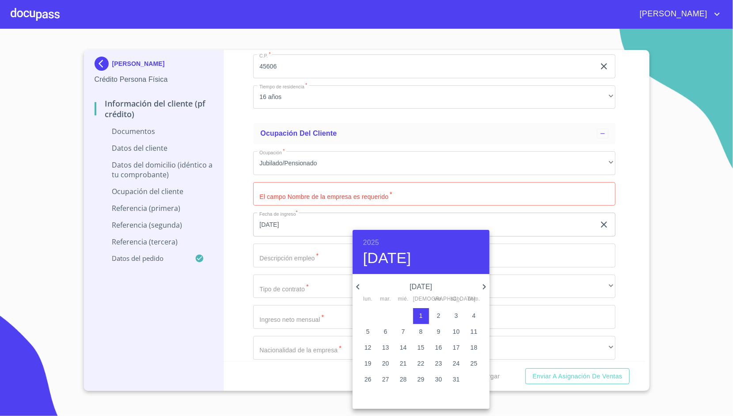
click at [242, 245] on div at bounding box center [366, 208] width 733 height 416
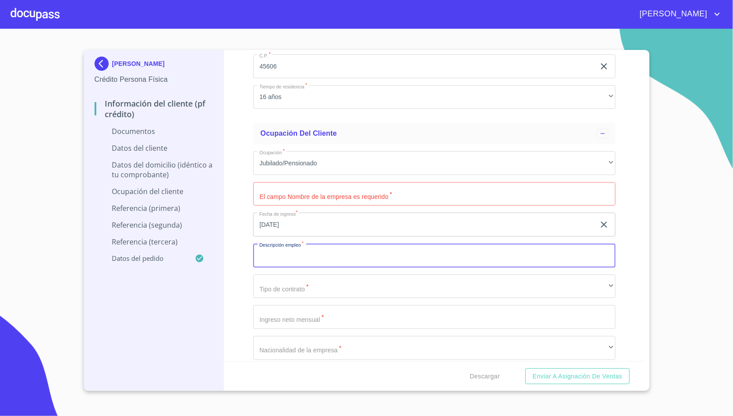
click at [277, 247] on input "Documento de identificación.   *" at bounding box center [434, 256] width 362 height 24
type input "JUBILADA"
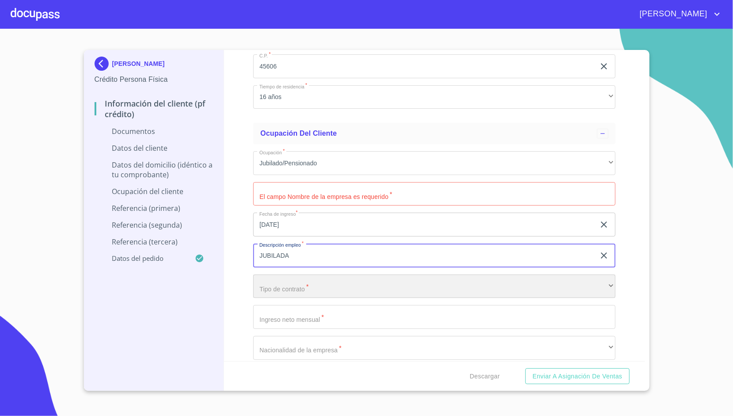
click at [287, 285] on div "​" at bounding box center [434, 287] width 362 height 24
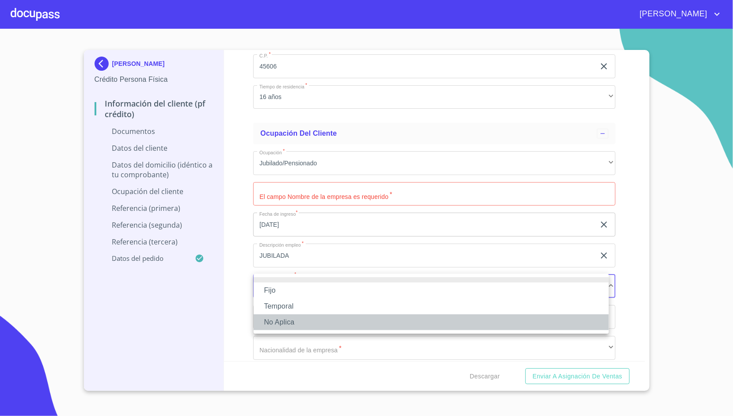
click at [284, 322] on li "No Aplica" at bounding box center [431, 322] width 355 height 16
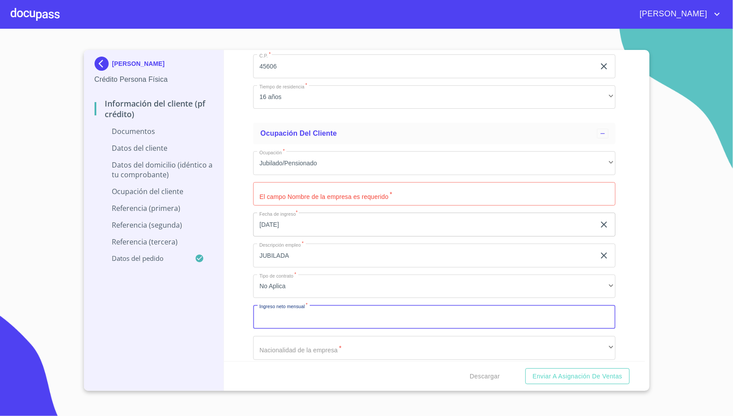
click at [290, 314] on input "Documento de identificación.   *" at bounding box center [434, 317] width 362 height 24
type input "60000"
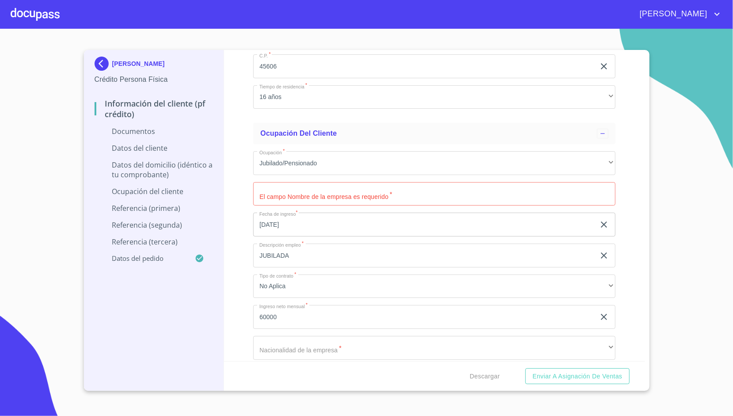
click at [238, 293] on div "Información del cliente (PF crédito) Documentos Documento de identificación.   …" at bounding box center [434, 205] width 421 height 311
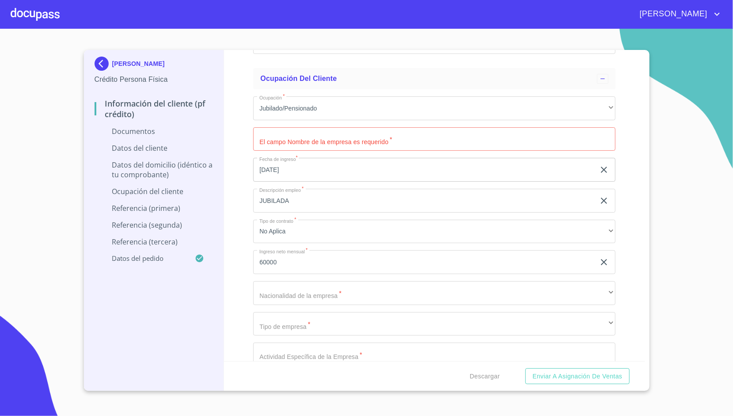
scroll to position [1973, 0]
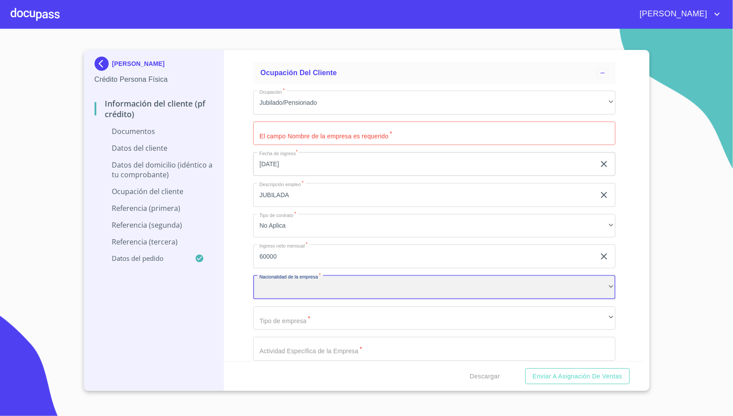
click at [278, 290] on div "​" at bounding box center [434, 287] width 362 height 24
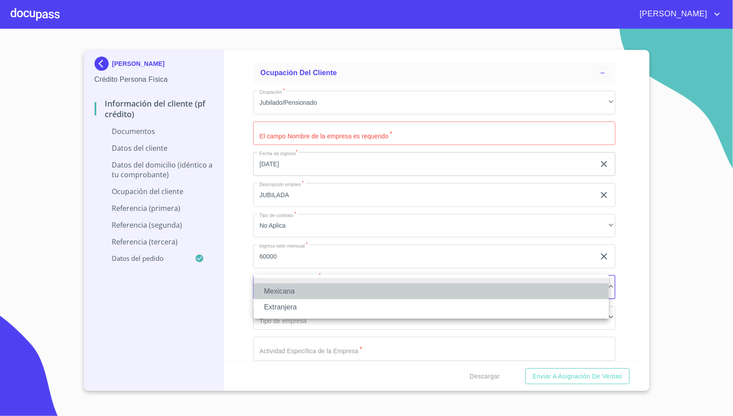
click at [288, 292] on li "Mexicana" at bounding box center [431, 291] width 355 height 16
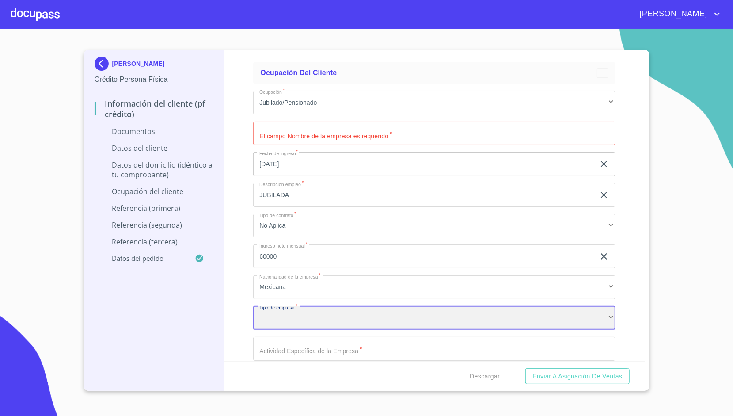
click at [290, 313] on div "​" at bounding box center [434, 318] width 362 height 24
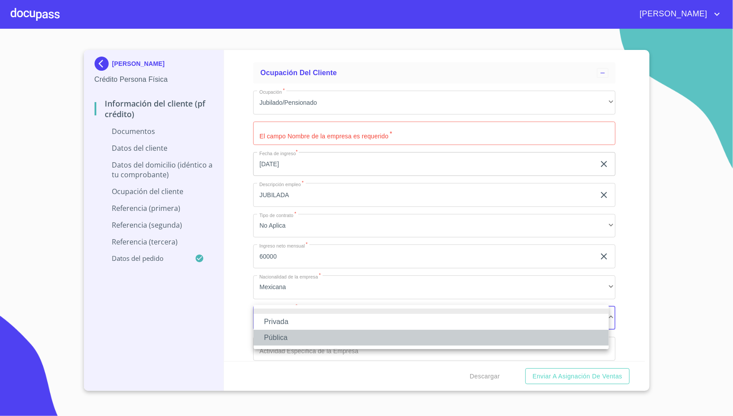
click at [304, 334] on li "Pública" at bounding box center [431, 338] width 355 height 16
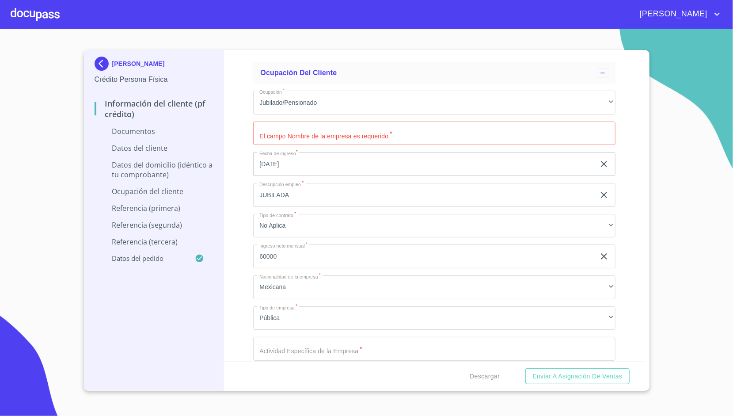
click at [239, 239] on div "Información del cliente (PF crédito) Documentos Documento de identificación.   …" at bounding box center [434, 205] width 421 height 311
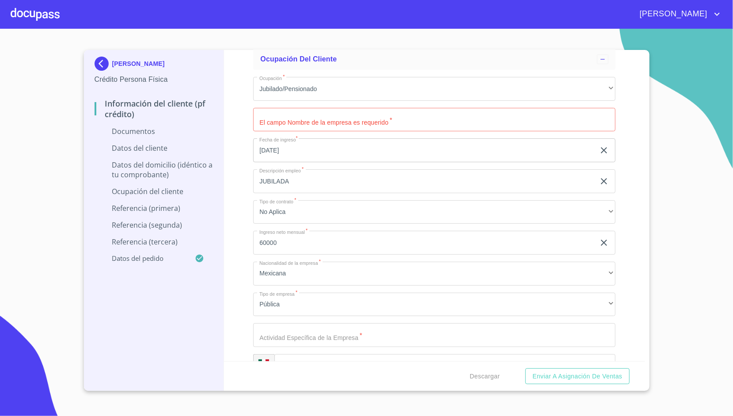
scroll to position [1985, 0]
click at [305, 104] on div "Ocupación   * Jubilado/Pensionado ​ El campo Nombre de la empresa es requerido …" at bounding box center [434, 398] width 362 height 654
click at [310, 125] on input "Documento de identificación.   *" at bounding box center [434, 121] width 362 height 24
type input "INSTITUTO MEXICANO DEL SEGURO SOCIAL"
click at [247, 158] on div "Información del cliente (PF crédito) Documentos Documento de identificación.   …" at bounding box center [434, 205] width 421 height 311
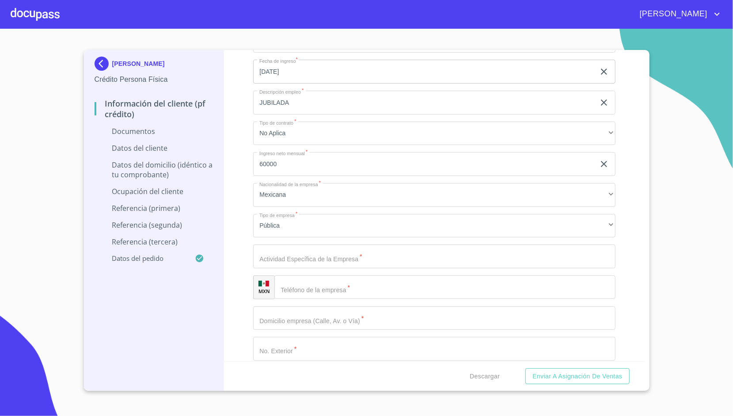
scroll to position [2067, 0]
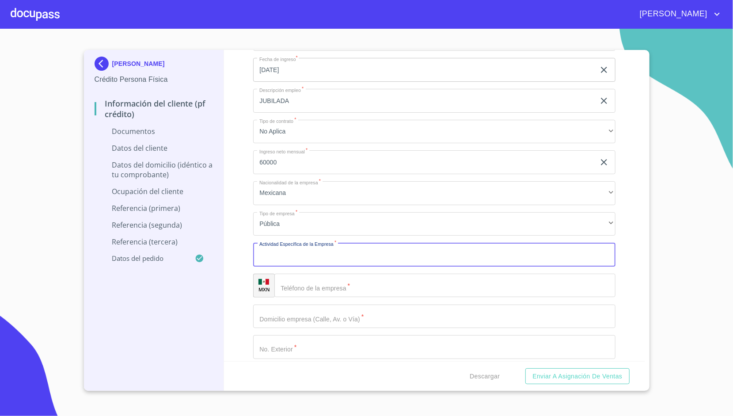
click at [281, 257] on input "Documento de identificación.   *" at bounding box center [434, 255] width 362 height 24
type input "SALUD"
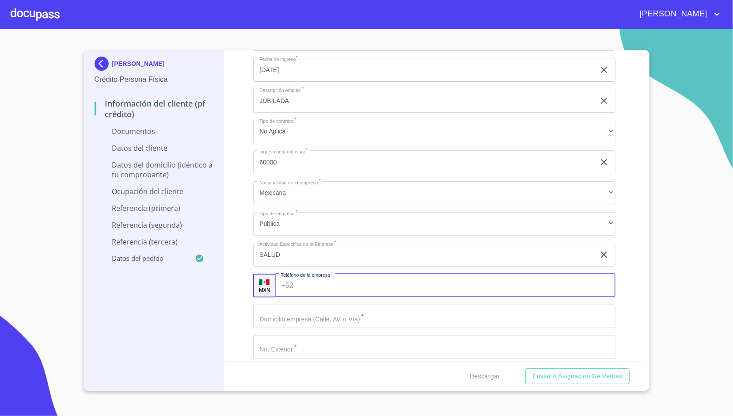
click at [287, 274] on div "+52 ​" at bounding box center [445, 286] width 341 height 24
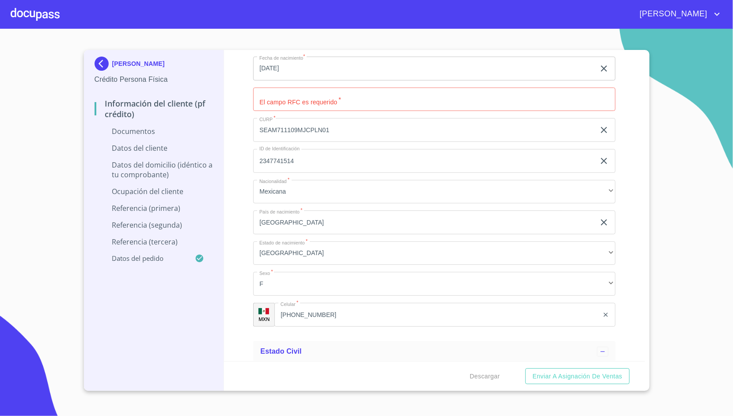
scroll to position [1225, 0]
drag, startPoint x: 325, startPoint y: 314, endPoint x: 340, endPoint y: 313, distance: 14.2
click at [340, 313] on input "[PHONE_NUMBER]" at bounding box center [448, 314] width 302 height 24
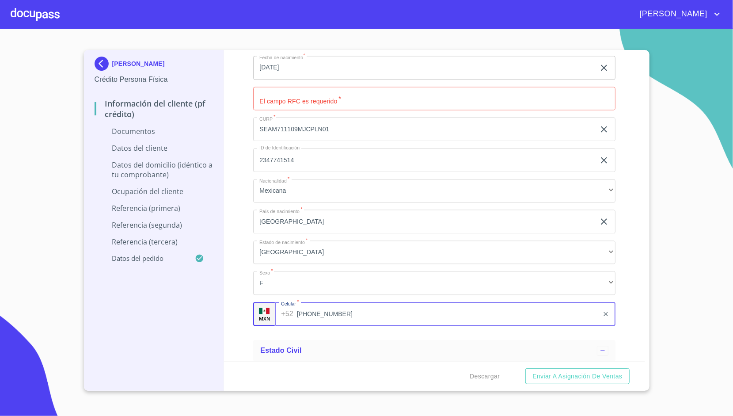
click at [340, 313] on input "[PHONE_NUMBER]" at bounding box center [448, 314] width 302 height 24
click at [233, 266] on div "Información del cliente (PF crédito) Documentos Documento de identificación.   …" at bounding box center [434, 205] width 421 height 311
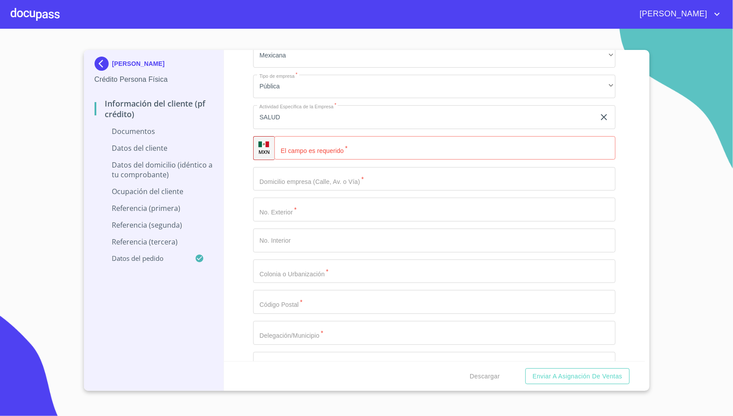
scroll to position [2205, 0]
click at [311, 136] on input "Documento de identificación.   *" at bounding box center [456, 148] width 319 height 24
paste input "[PHONE_NUMBER]"
type input "[PHONE_NUMBER]"
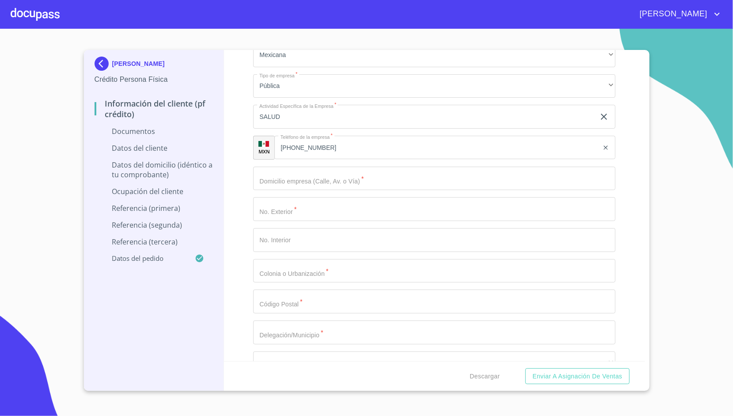
click at [254, 157] on div "Ocupación   * Jubilado/Pensionado ​ Nombre de la empresa   * INSTITUTO MEXICANO…" at bounding box center [434, 178] width 362 height 654
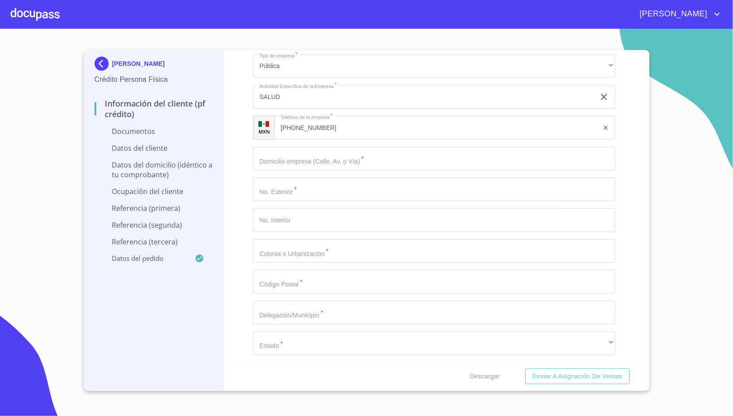
scroll to position [2225, 0]
click at [289, 164] on input "Documento de identificación.   *" at bounding box center [434, 158] width 362 height 24
click at [232, 173] on div "Información del cliente (PF crédito) Documentos Documento de identificación.   …" at bounding box center [434, 205] width 421 height 311
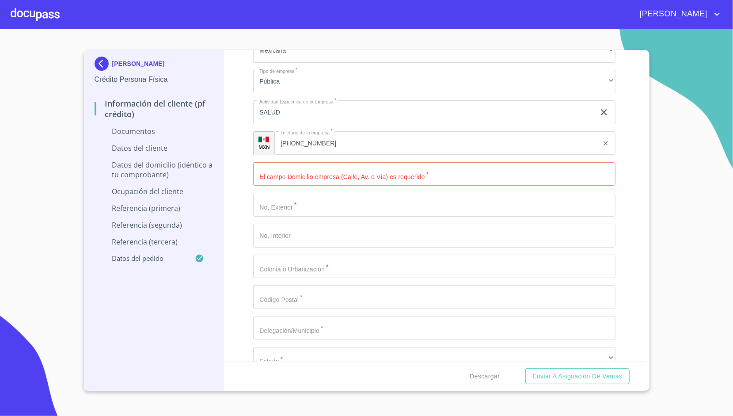
scroll to position [2207, 0]
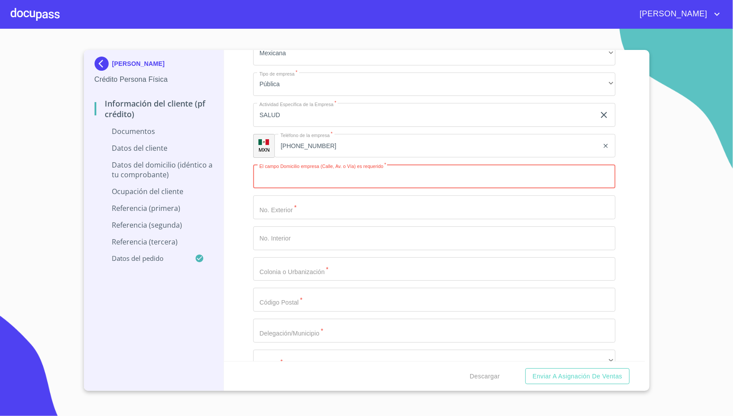
click at [271, 183] on input "Documento de identificación.   *" at bounding box center [434, 177] width 362 height 24
type input "CDA SANTA [PERSON_NAME]"
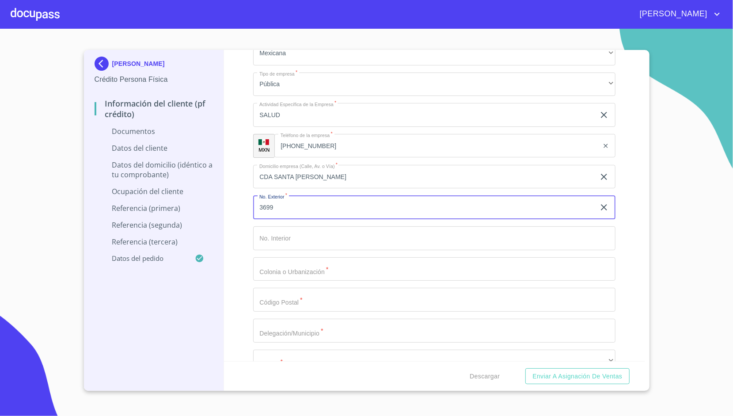
type input "3699"
click at [240, 244] on div "Información del cliente (PF crédito) Documentos Documento de identificación.   …" at bounding box center [434, 205] width 421 height 311
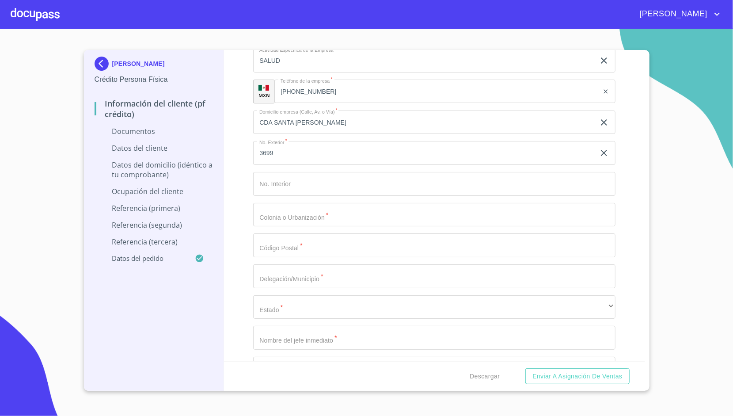
scroll to position [2266, 0]
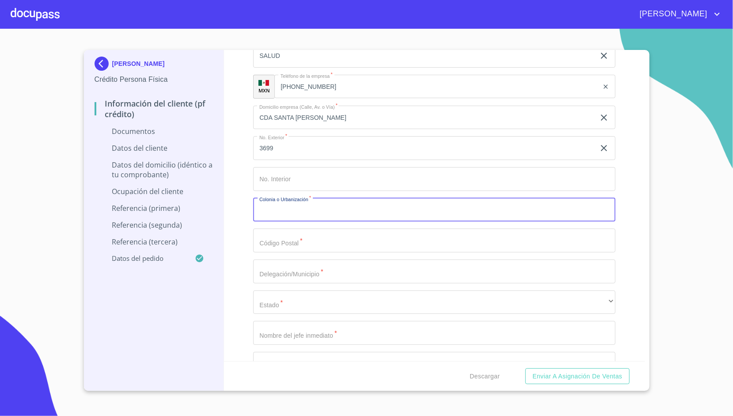
click at [272, 215] on input "Documento de identificación.   *" at bounding box center [434, 210] width 362 height 24
type input "BALCONES DE [GEOGRAPHIC_DATA][PERSON_NAME]"
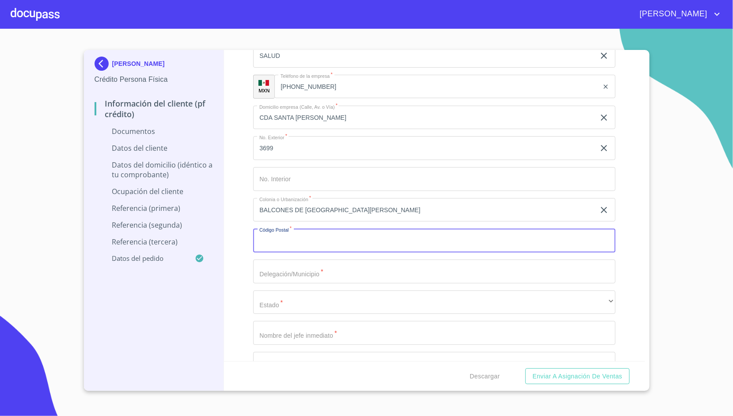
click at [277, 240] on input "Documento de identificación.   *" at bounding box center [434, 241] width 362 height 24
type input "45606"
click at [246, 235] on div "Información del cliente (PF crédito) Documentos Documento de identificación.   …" at bounding box center [434, 205] width 421 height 311
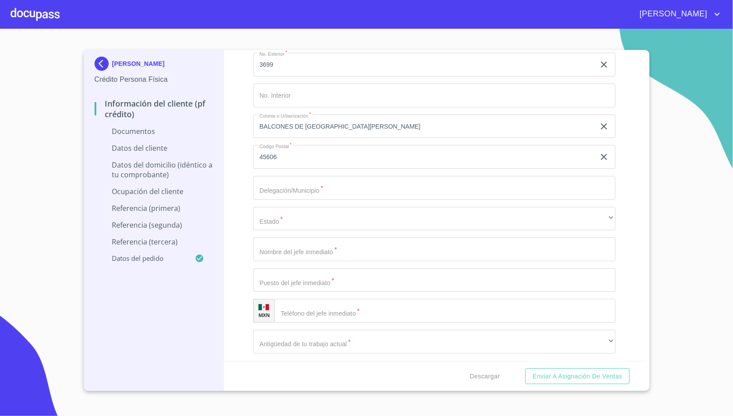
scroll to position [2350, 0]
click at [290, 181] on input "Documento de identificación.   *" at bounding box center [434, 187] width 362 height 24
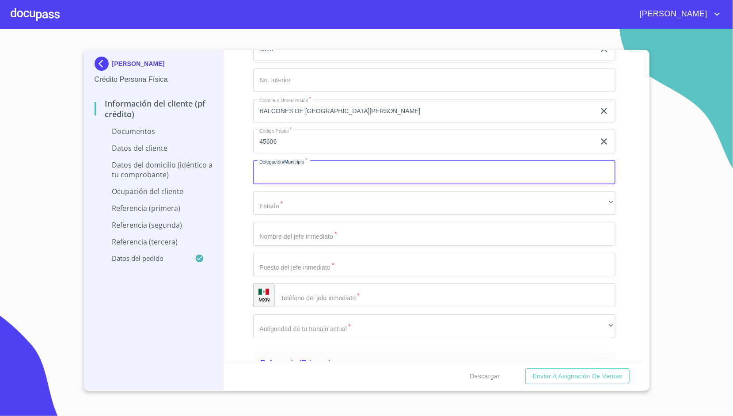
scroll to position [2366, 0]
type input "J"
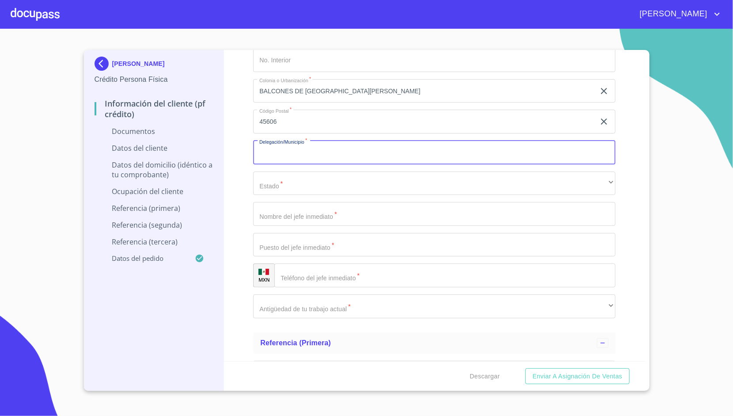
scroll to position [2385, 0]
type input "SAN [PERSON_NAME] TLAQUEPAQUE"
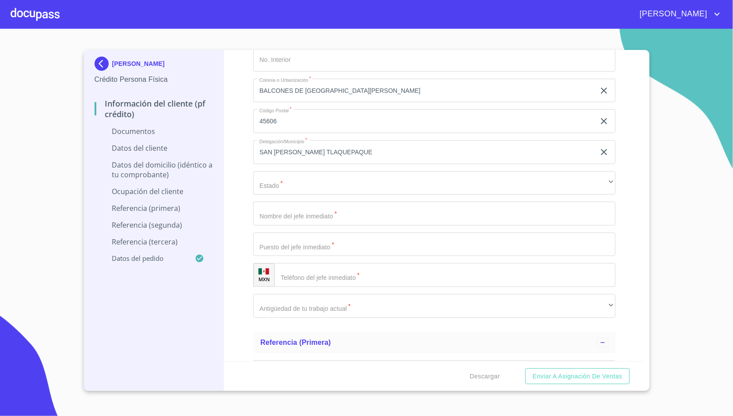
click at [248, 195] on div "Información del cliente (PF crédito) Documentos Documento de identificación.   …" at bounding box center [434, 205] width 421 height 311
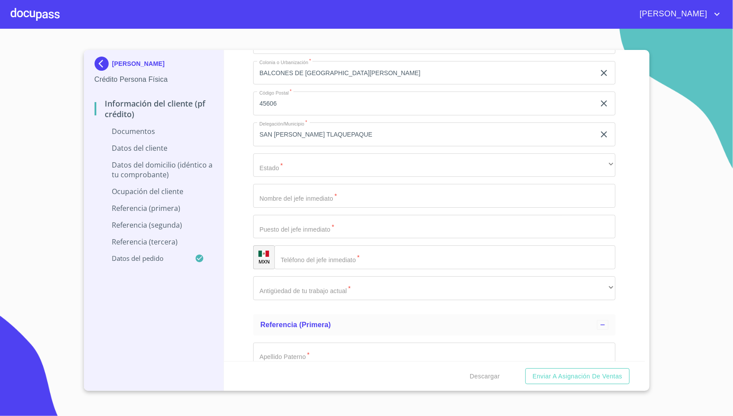
scroll to position [2403, 0]
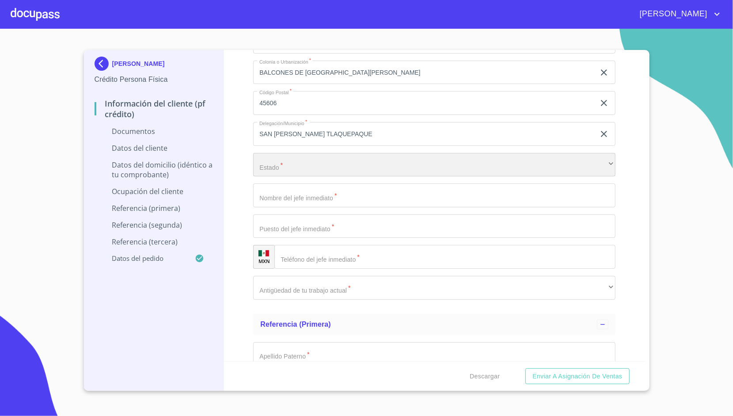
click at [291, 163] on div "​" at bounding box center [434, 165] width 362 height 24
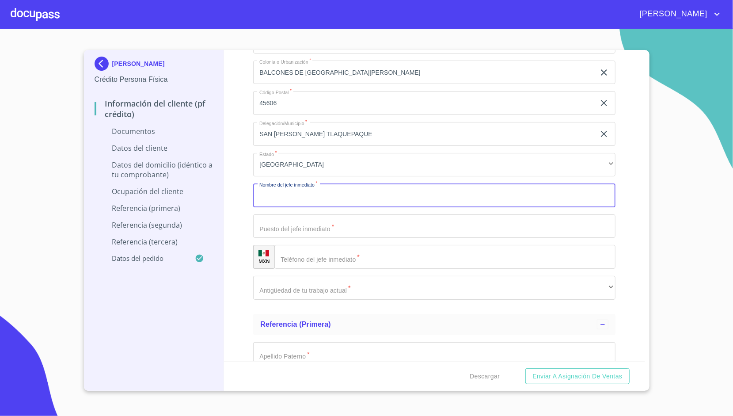
click at [265, 194] on input "Documento de identificación.   *" at bounding box center [434, 195] width 362 height 24
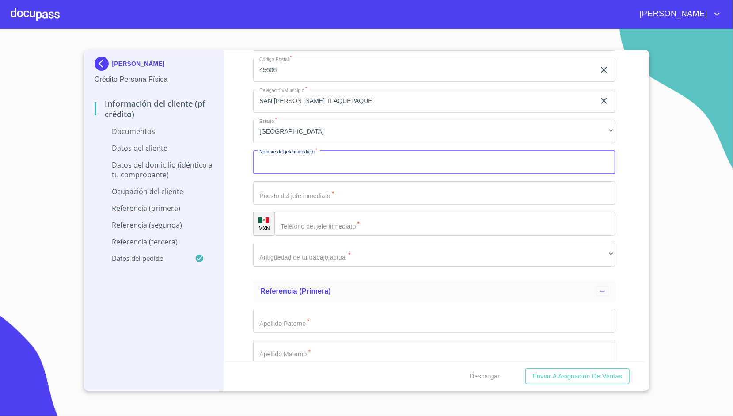
scroll to position [2437, 0]
type input "NO APLICA"
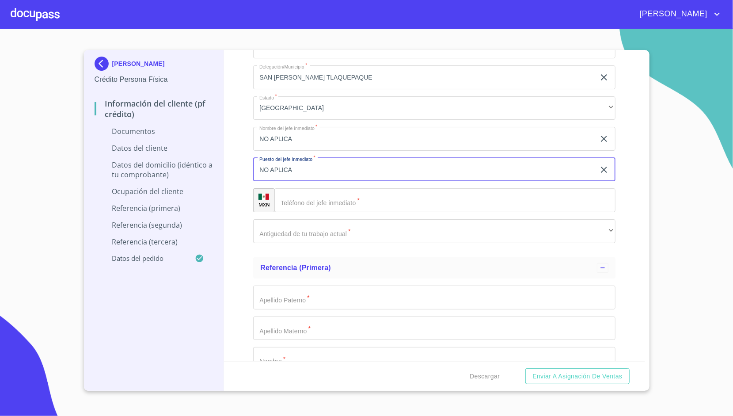
scroll to position [2460, 0]
type input "NO APLICA"
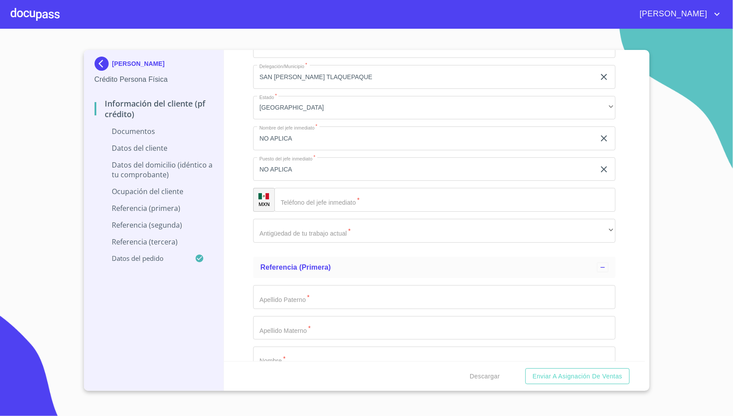
click at [245, 195] on div "Información del cliente (PF crédito) Documentos Documento de identificación.   …" at bounding box center [434, 205] width 421 height 311
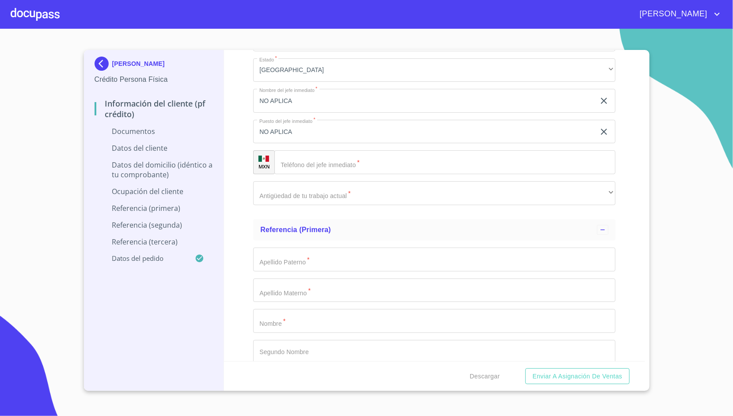
scroll to position [2499, 0]
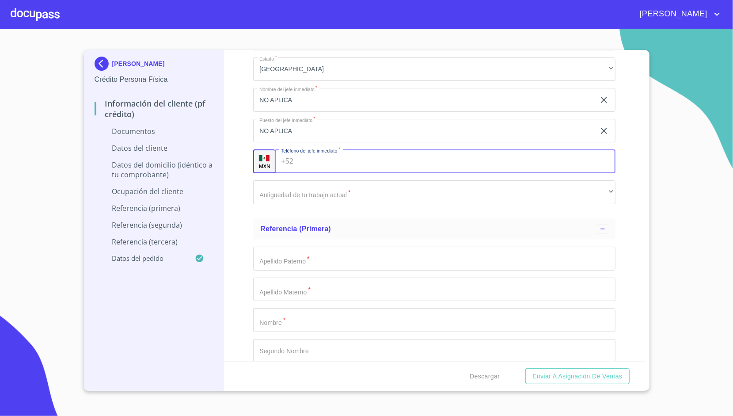
click at [313, 164] on input "Documento de identificación.   *" at bounding box center [456, 161] width 319 height 24
paste input "[PHONE_NUMBER]"
type input "[PHONE_NUMBER]"
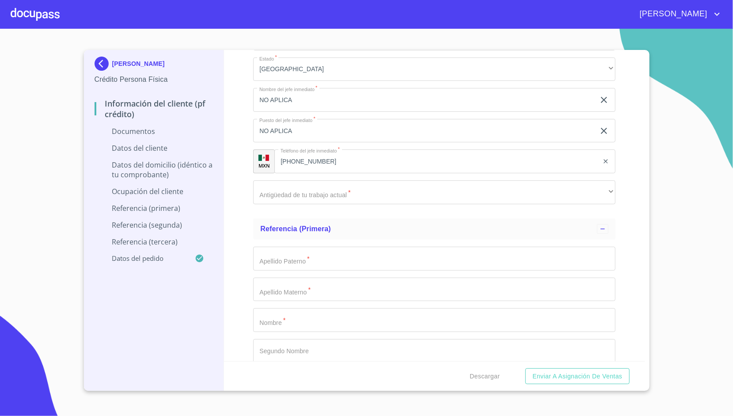
click at [235, 164] on div "Información del cliente (PF crédito) Documentos Documento de identificación.   …" at bounding box center [434, 205] width 421 height 311
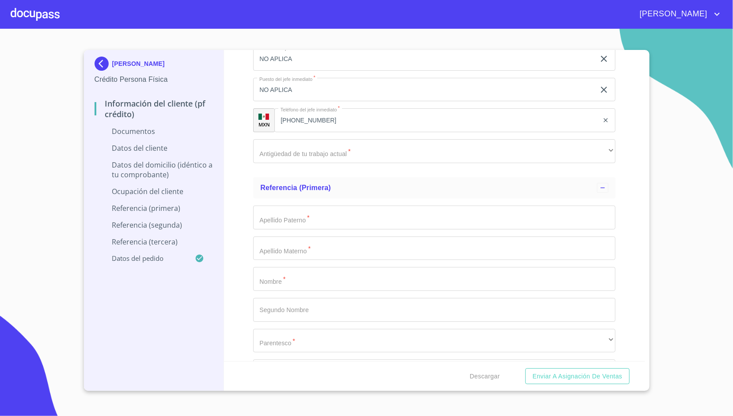
scroll to position [2541, 0]
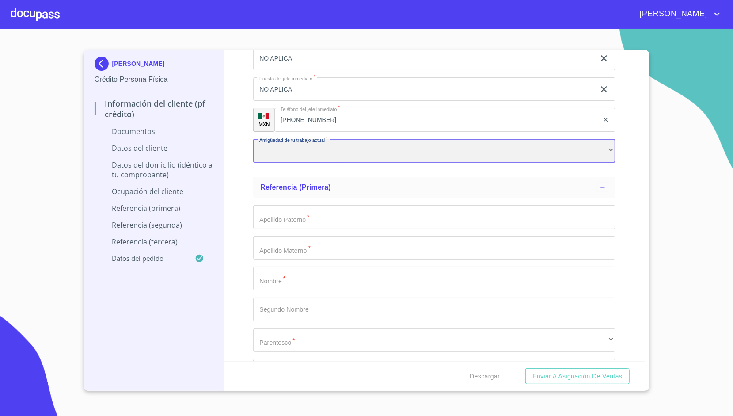
click at [271, 159] on div "​" at bounding box center [434, 151] width 362 height 24
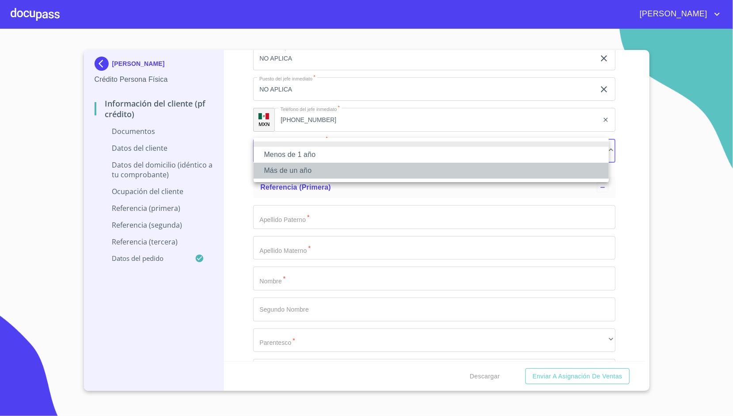
click at [299, 165] on li "Más de un año" at bounding box center [431, 171] width 355 height 16
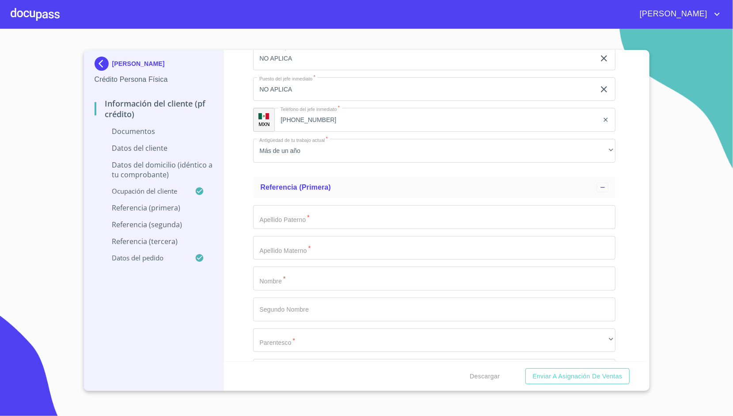
click at [244, 163] on div "Información del cliente (PF crédito) Documentos Documento de identificación.   …" at bounding box center [434, 205] width 421 height 311
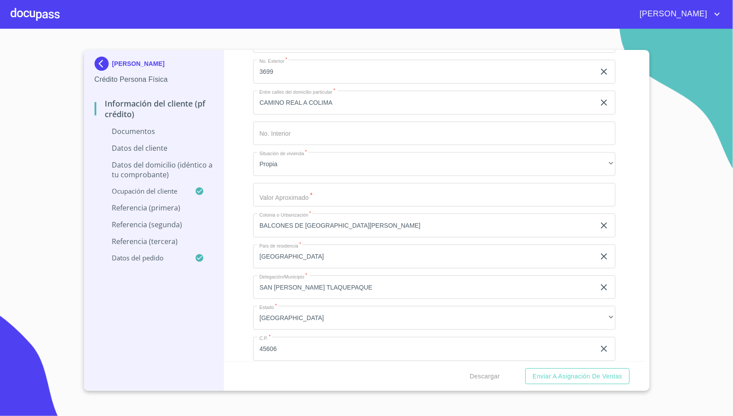
scroll to position [1605, 0]
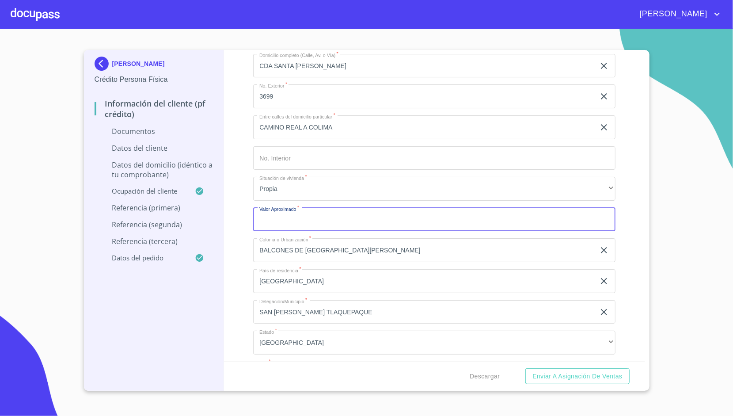
click at [272, 208] on input "Documento de identificación.   *" at bounding box center [434, 220] width 362 height 24
type input "$2,500,000"
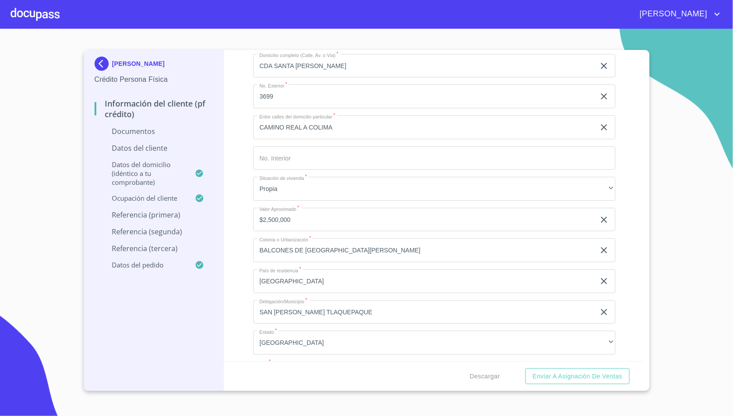
click at [232, 206] on div "Información del cliente (PF crédito) Documentos Documento de identificación.   …" at bounding box center [434, 205] width 421 height 311
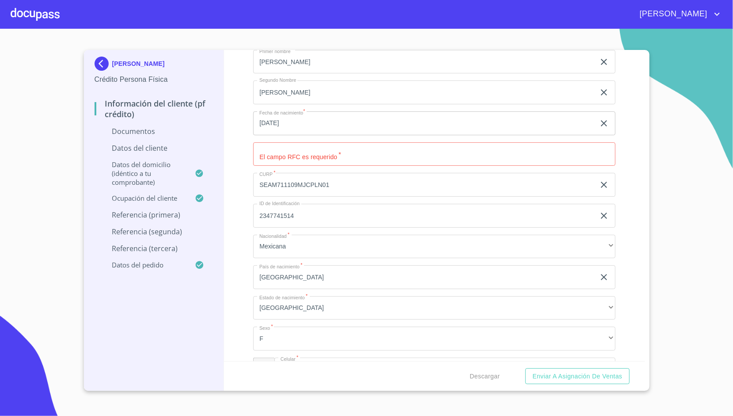
scroll to position [1141, 0]
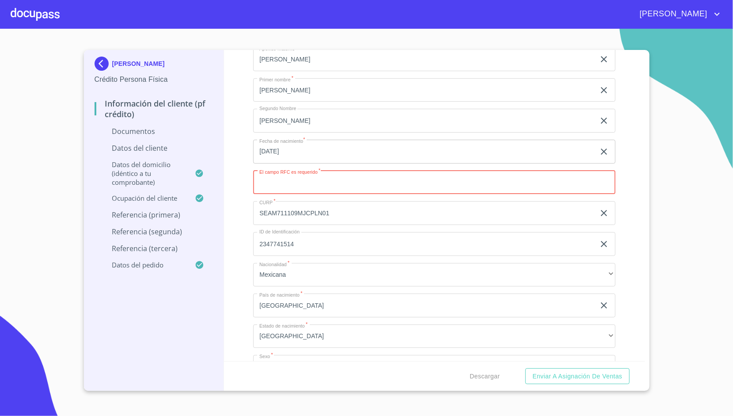
click at [318, 179] on input "Documento de identificación.   *" at bounding box center [434, 183] width 362 height 24
type input "SEAM7111093E2"
click at [236, 169] on div "Información del cliente (PF crédito) Documentos Documento de identificación.   …" at bounding box center [434, 205] width 421 height 311
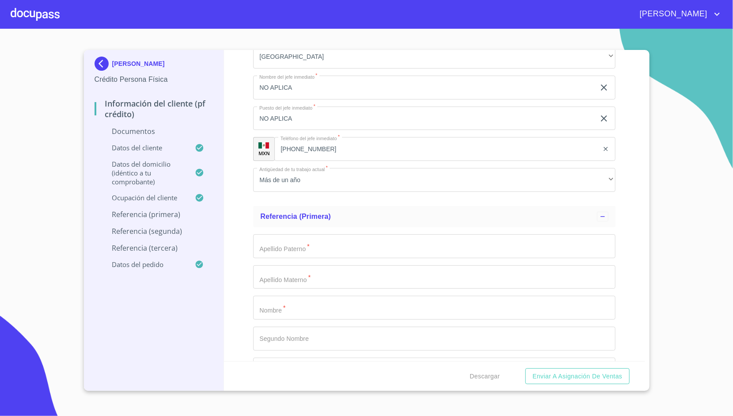
scroll to position [2511, 0]
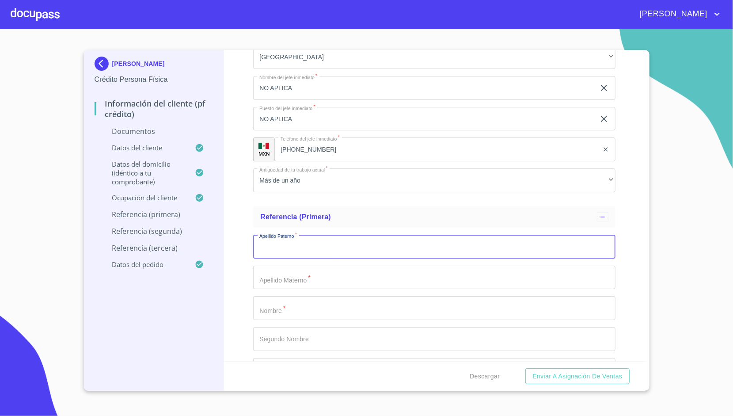
click at [281, 245] on input "Documento de identificación.   *" at bounding box center [434, 247] width 362 height 24
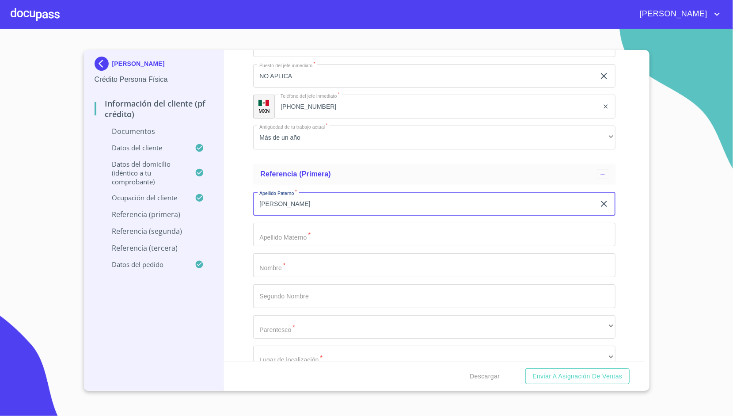
type input "[PERSON_NAME]"
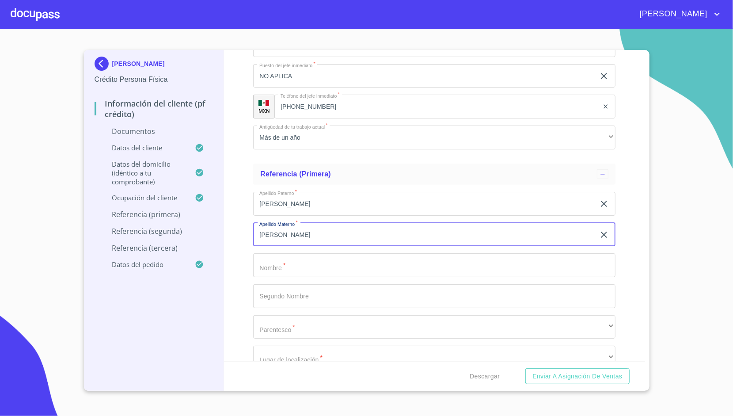
type input "[PERSON_NAME]"
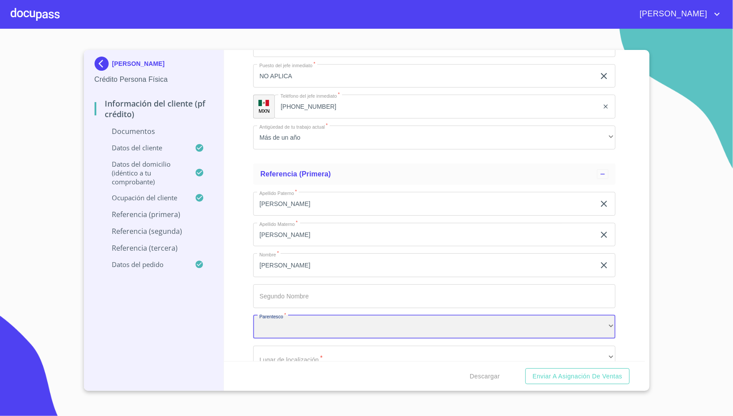
click at [278, 331] on div "​" at bounding box center [434, 327] width 362 height 24
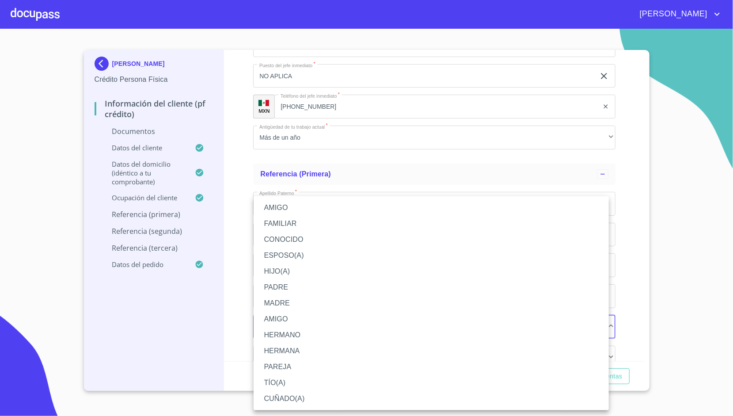
click at [288, 279] on li "HIJO(A)" at bounding box center [431, 271] width 355 height 16
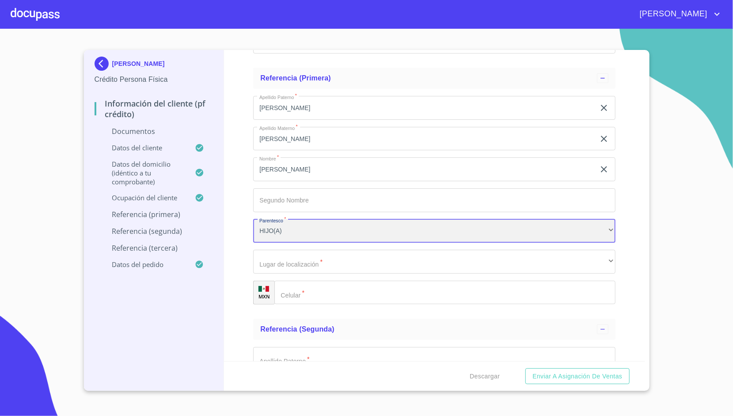
scroll to position [2651, 0]
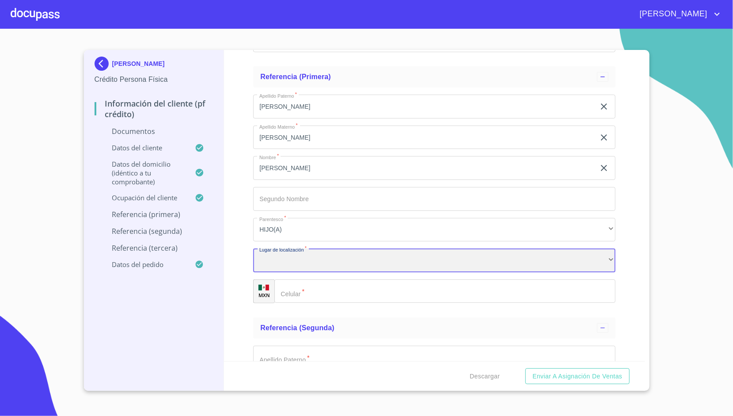
click at [299, 267] on div "​" at bounding box center [434, 260] width 362 height 24
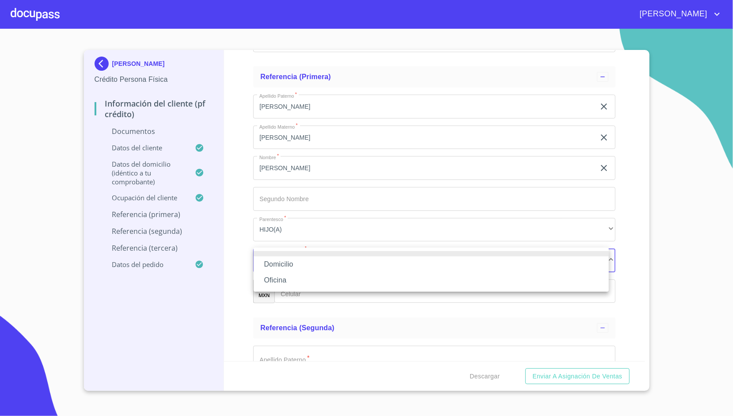
click at [291, 263] on li "Domicilio" at bounding box center [431, 264] width 355 height 16
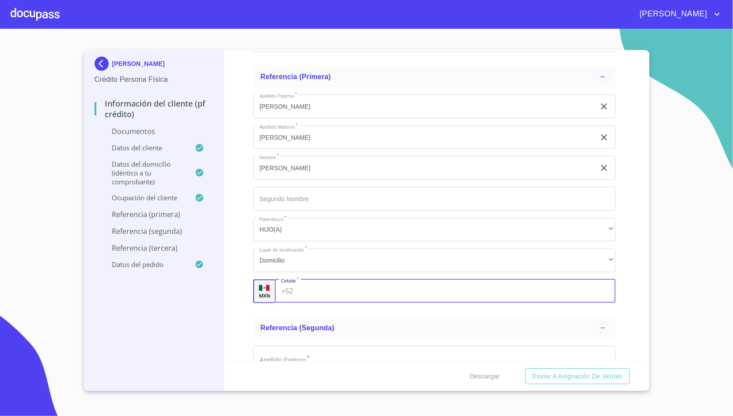
click at [302, 284] on input "Documento de identificación.   *" at bounding box center [456, 291] width 319 height 24
type input "[PHONE_NUMBER]"
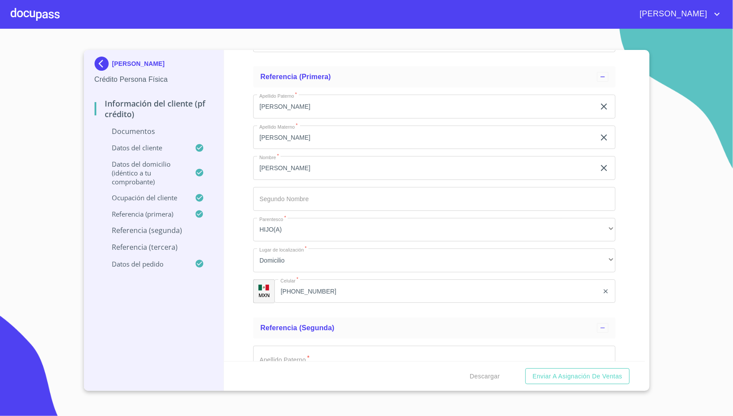
click at [240, 264] on div "Información del cliente (PF crédito) Documentos Documento de identificación.   …" at bounding box center [434, 205] width 421 height 311
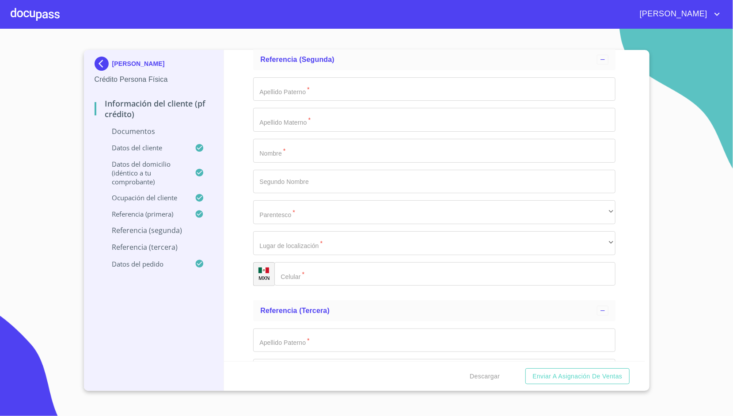
scroll to position [2920, 0]
type input "[PERSON_NAME]"
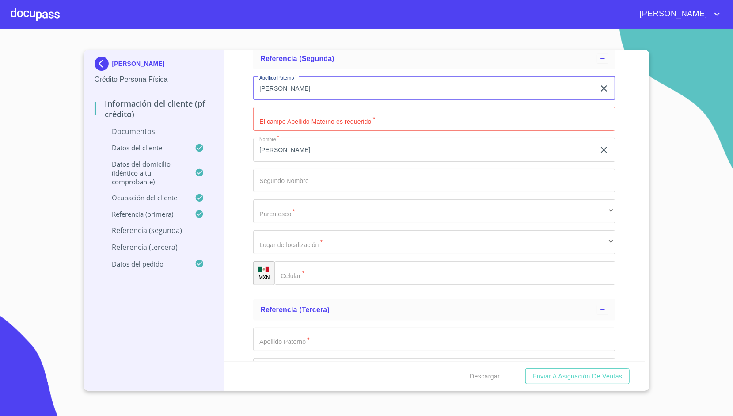
type input "[PERSON_NAME]"
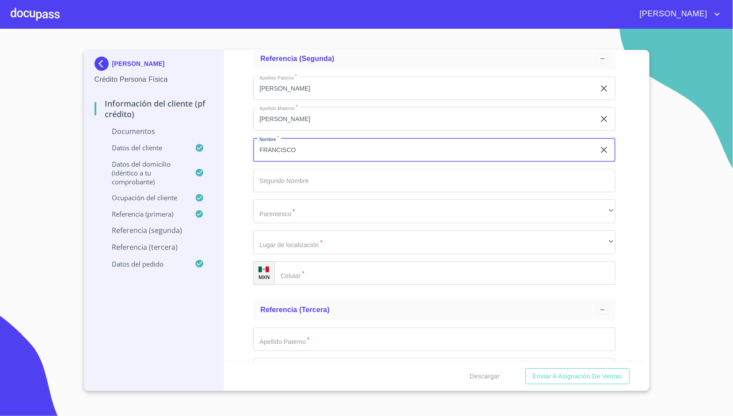
type input "FRANCISCO"
type input "[PERSON_NAME]"
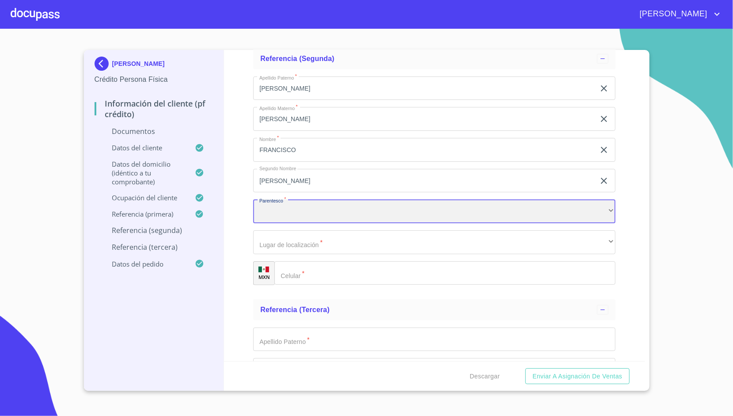
click at [281, 215] on div "​" at bounding box center [434, 211] width 362 height 24
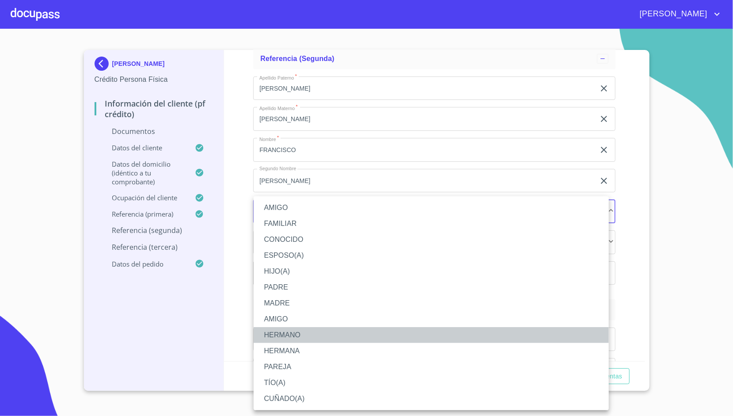
click at [301, 334] on li "HERMANO" at bounding box center [431, 335] width 355 height 16
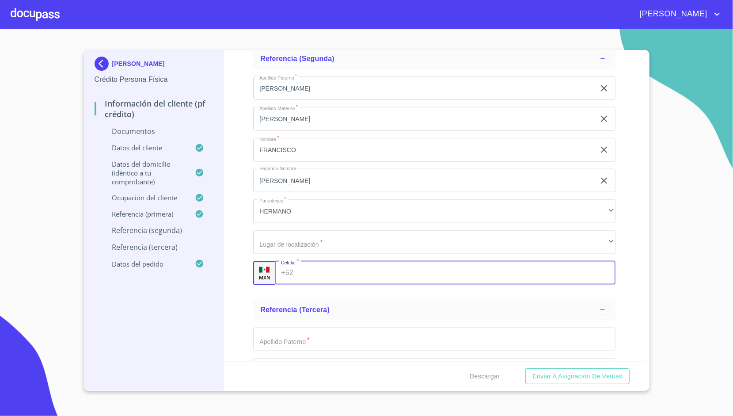
click at [309, 271] on input "Documento de identificación.   *" at bounding box center [456, 273] width 319 height 24
type input "[PHONE_NUMBER]"
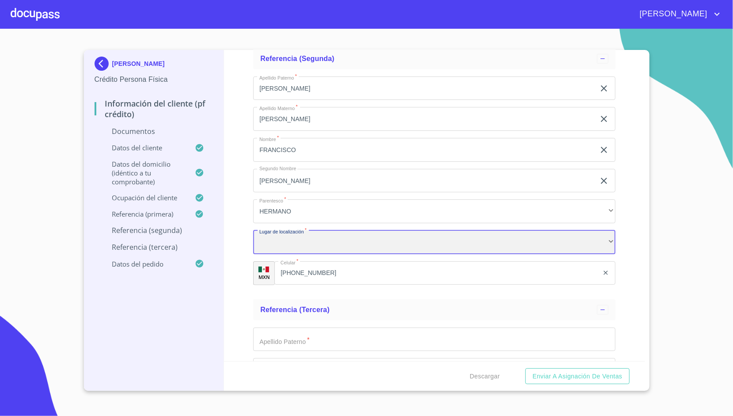
click at [286, 247] on div "​" at bounding box center [434, 242] width 362 height 24
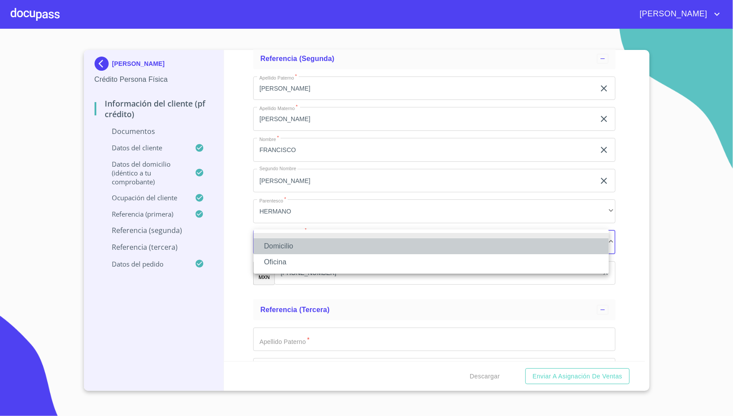
click at [278, 248] on li "Domicilio" at bounding box center [431, 246] width 355 height 16
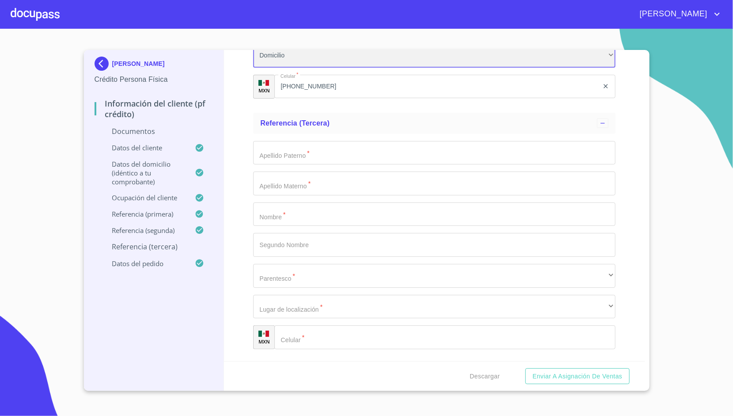
scroll to position [3109, 0]
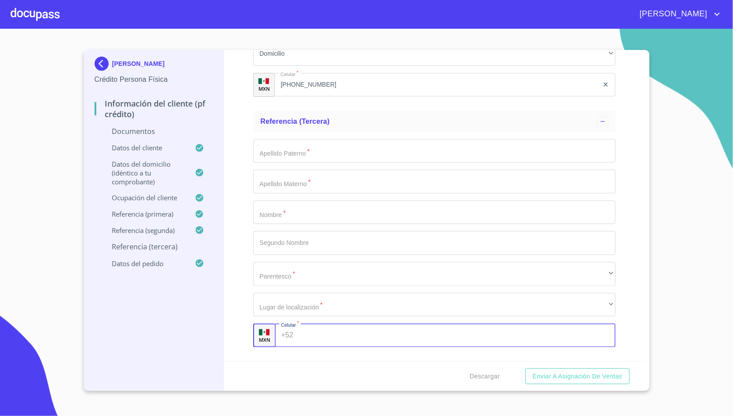
click at [302, 329] on input "Documento de identificación.   *" at bounding box center [456, 336] width 319 height 24
type input "[PHONE_NUMBER]"
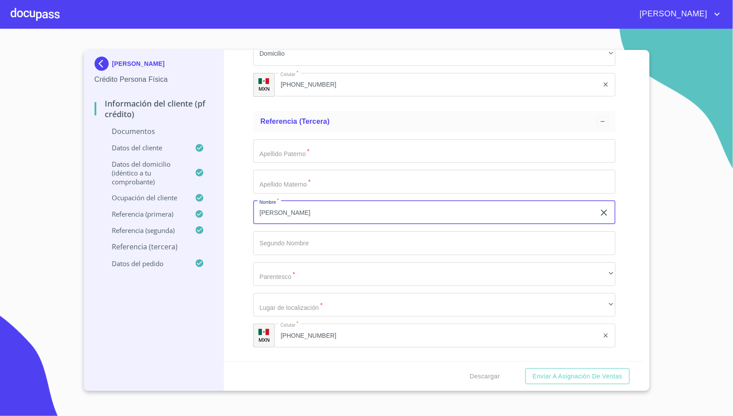
type input "[PERSON_NAME]"
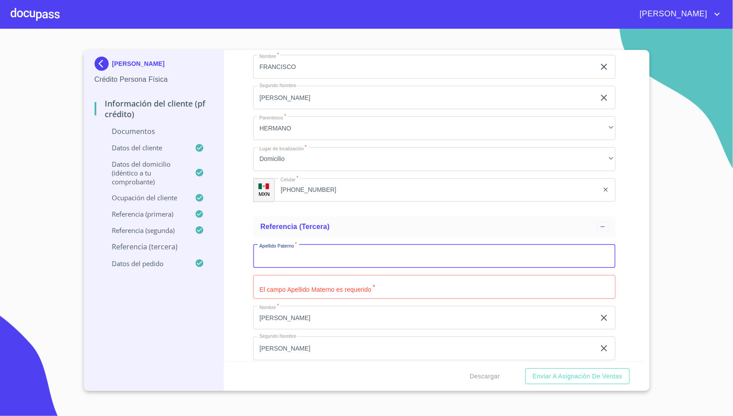
scroll to position [2994, 0]
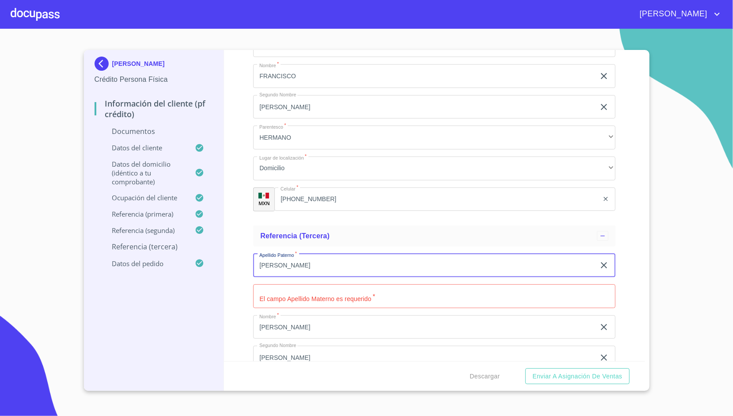
type input "[PERSON_NAME]"
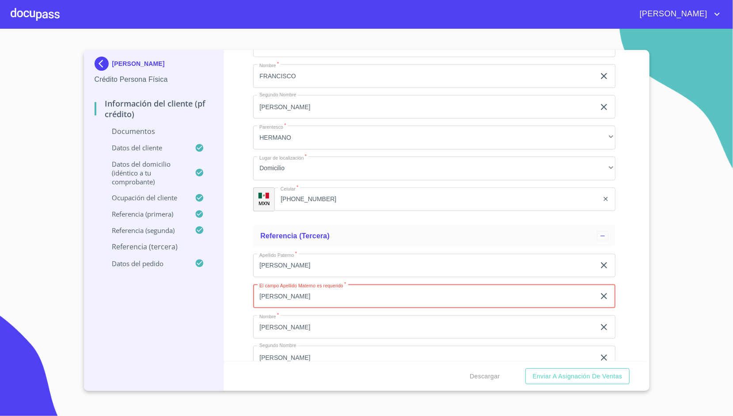
type input "[PERSON_NAME]"
click at [233, 236] on div "Información del cliente (PF crédito) Documentos Documento de identificación.   …" at bounding box center [434, 205] width 421 height 311
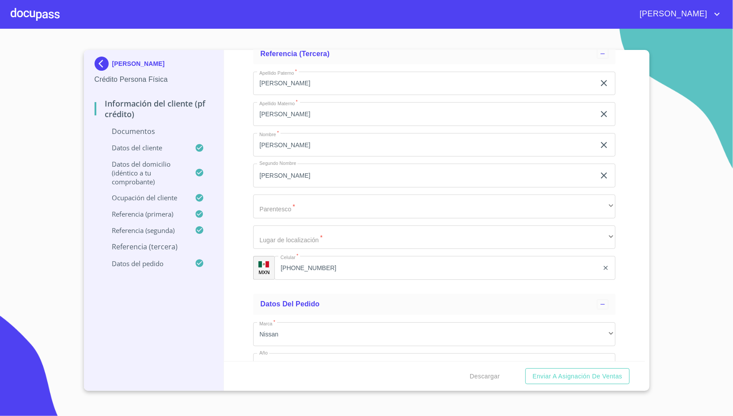
scroll to position [3178, 0]
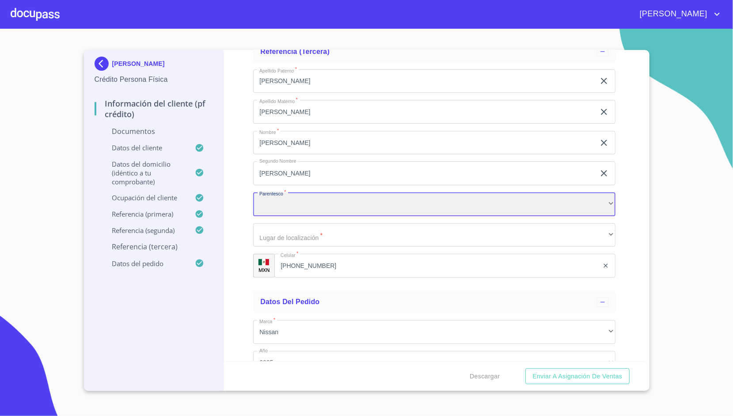
click at [286, 203] on div "​" at bounding box center [434, 204] width 362 height 24
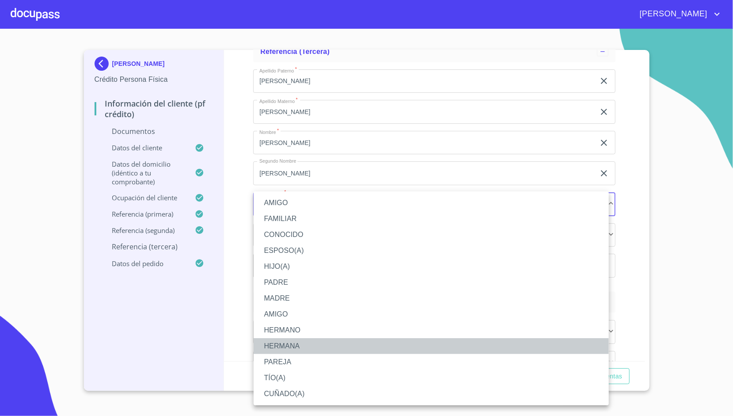
click at [287, 343] on li "HERMANA" at bounding box center [431, 346] width 355 height 16
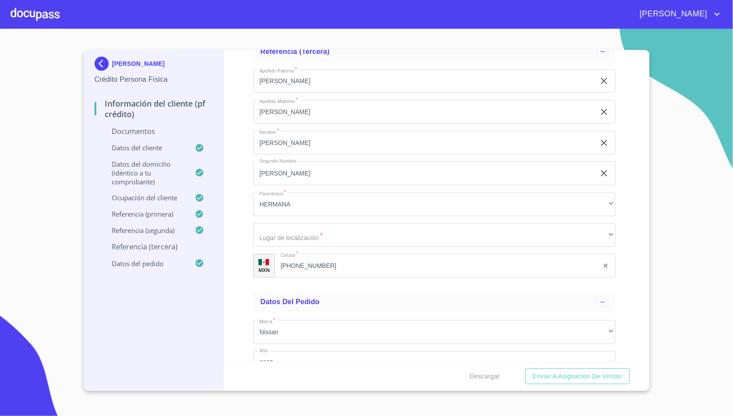
click at [246, 233] on div "Información del cliente (PF crédito) Documentos Documento de identificación.   …" at bounding box center [434, 205] width 421 height 311
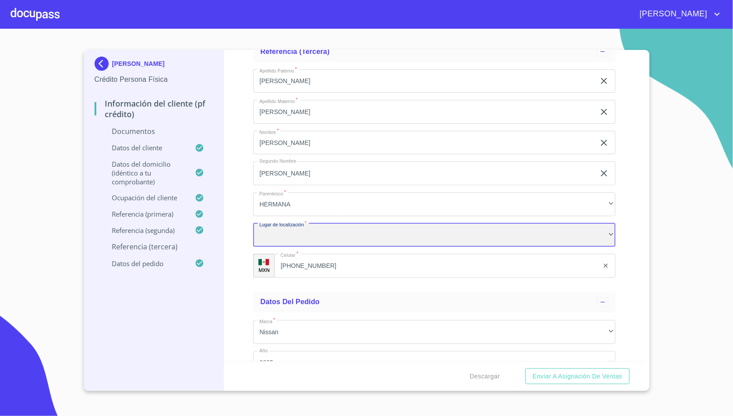
click at [273, 232] on div "​" at bounding box center [434, 235] width 362 height 24
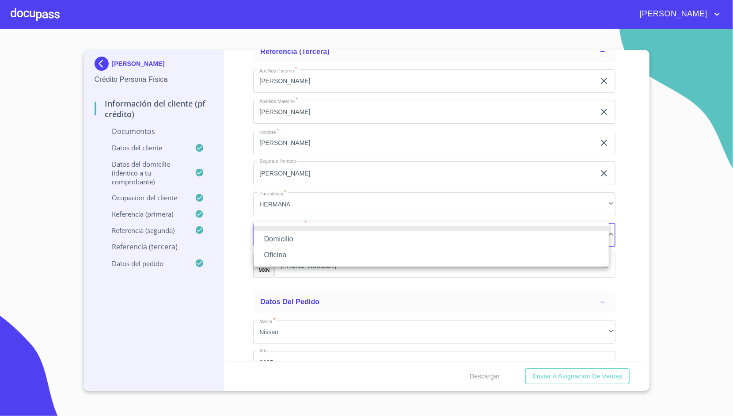
click at [278, 241] on li "Domicilio" at bounding box center [431, 239] width 355 height 16
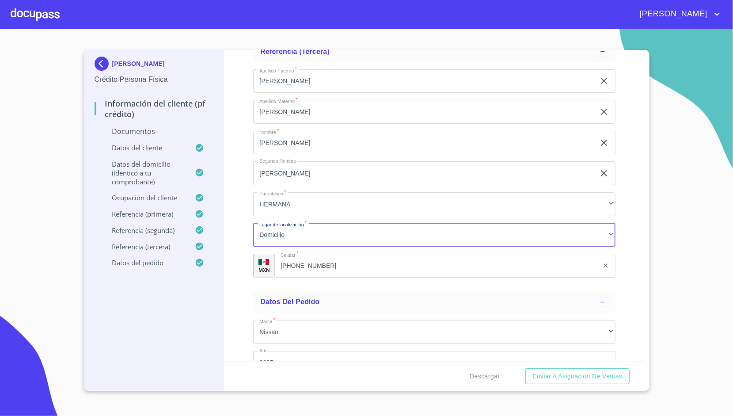
click at [243, 203] on div "Información del cliente (PF crédito) Documentos Documento de identificación.   …" at bounding box center [434, 205] width 421 height 311
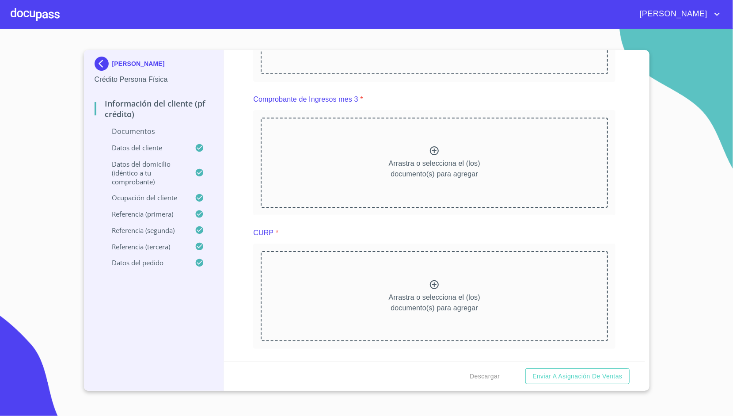
scroll to position [633, 0]
click at [237, 239] on div "Información del cliente (PF crédito) Documentos Documento de identificación.   …" at bounding box center [434, 205] width 421 height 311
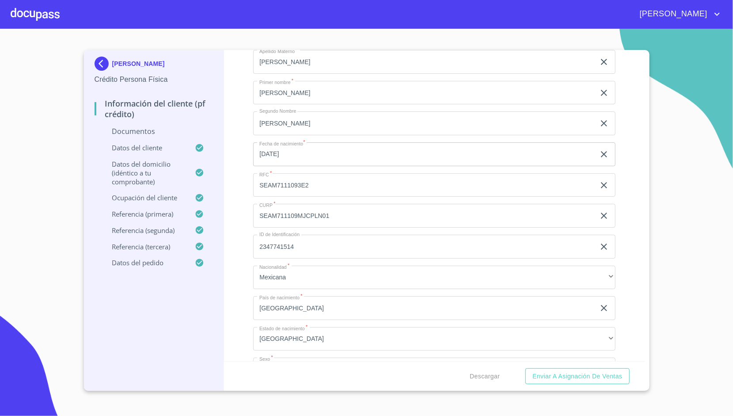
scroll to position [1138, 0]
click at [283, 43] on input "SEAM7111093E2" at bounding box center [424, 31] width 342 height 24
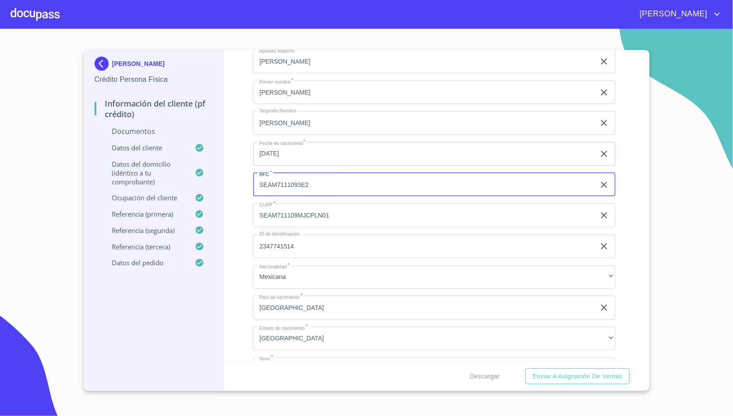
click at [283, 182] on input "SEAM7111093E2" at bounding box center [424, 185] width 342 height 24
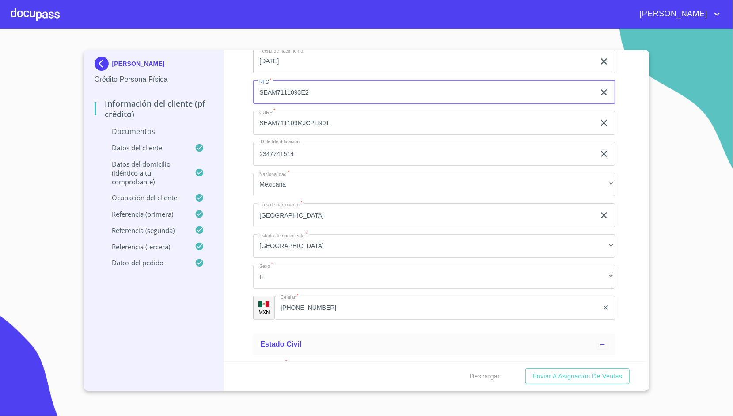
scroll to position [1238, 0]
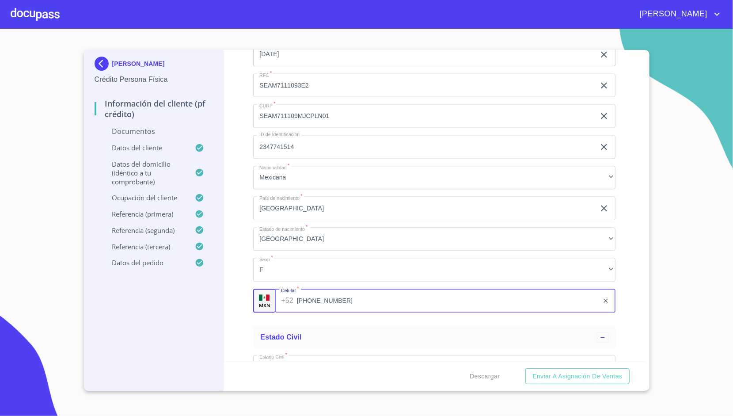
click at [328, 298] on input "[PHONE_NUMBER]" at bounding box center [448, 301] width 302 height 24
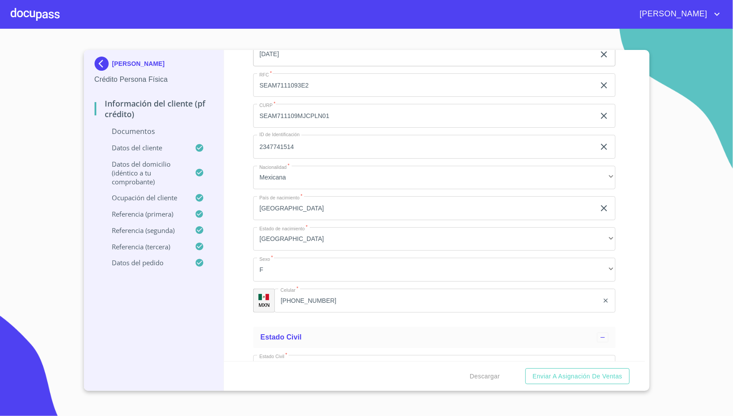
click at [243, 194] on div "Información del cliente (PF crédito) Documentos Documento de identificación.   …" at bounding box center [434, 205] width 421 height 311
click at [48, 12] on div at bounding box center [35, 14] width 49 height 28
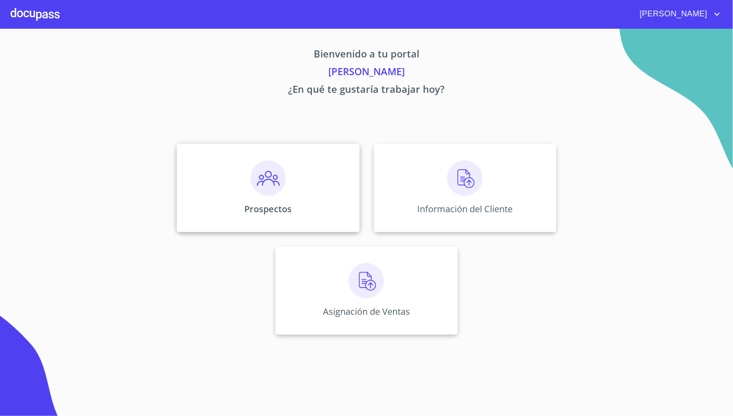
click at [241, 171] on div "Prospectos" at bounding box center [268, 188] width 183 height 88
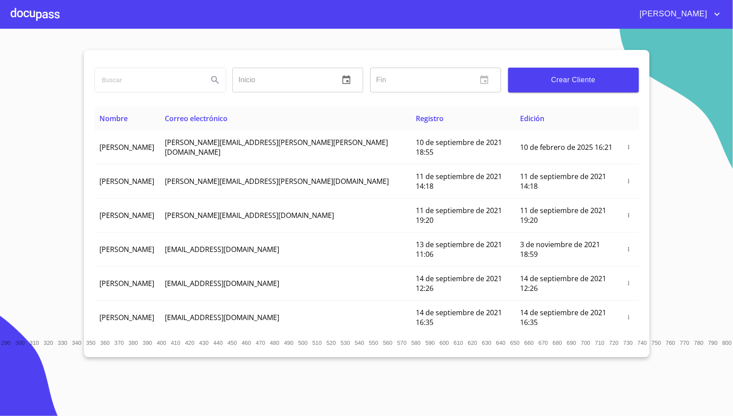
click at [176, 83] on input "search" at bounding box center [148, 80] width 106 height 24
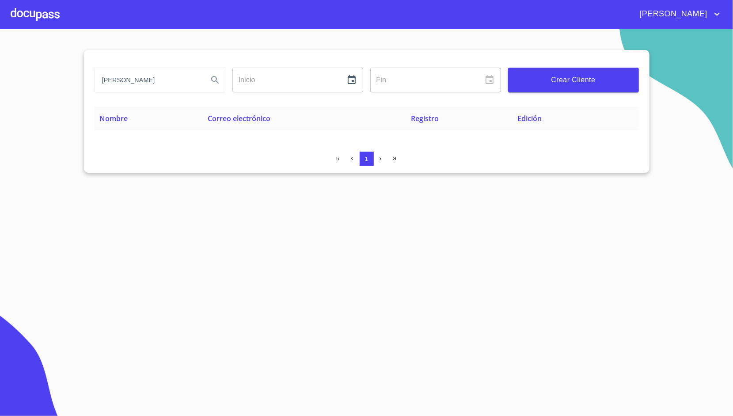
click at [165, 80] on input "[PERSON_NAME]" at bounding box center [148, 80] width 106 height 24
type input "[PERSON_NAME]"
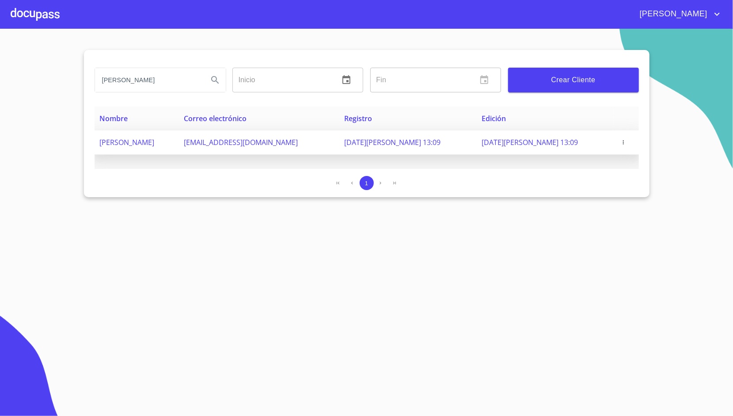
scroll to position [0, 0]
click at [179, 145] on td "[PERSON_NAME]" at bounding box center [137, 142] width 84 height 24
click at [298, 142] on span "[EMAIL_ADDRESS][DOMAIN_NAME]" at bounding box center [241, 142] width 114 height 10
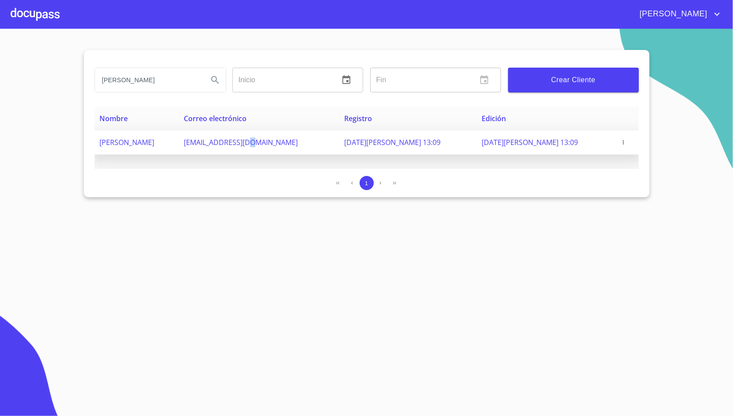
click at [298, 142] on span "[EMAIL_ADDRESS][DOMAIN_NAME]" at bounding box center [241, 142] width 114 height 10
copy span "[EMAIL_ADDRESS][DOMAIN_NAME]"
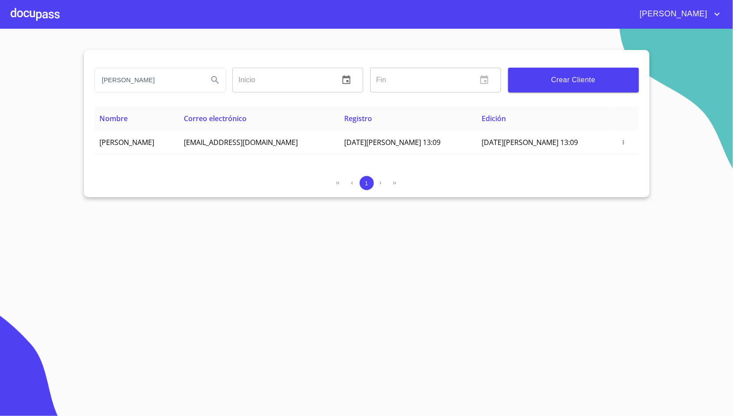
click at [56, 10] on div at bounding box center [35, 14] width 49 height 28
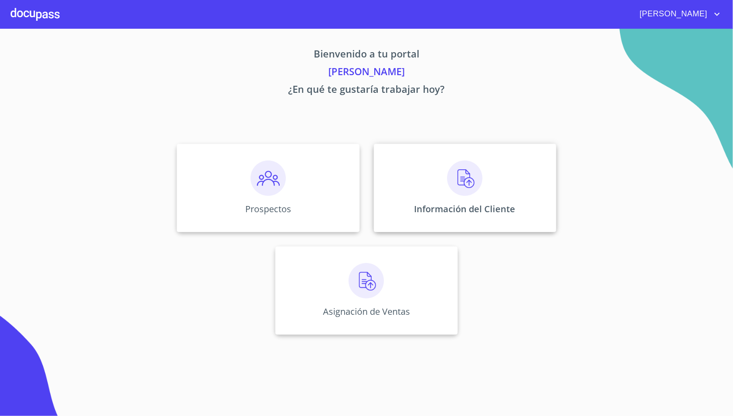
click at [387, 171] on div "Información del Cliente" at bounding box center [465, 188] width 183 height 88
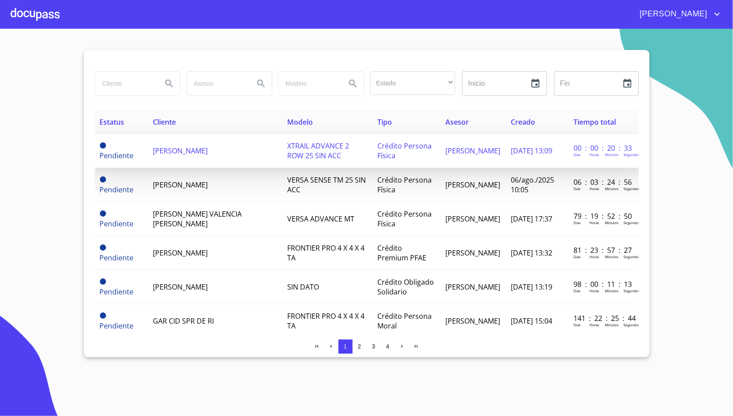
click at [208, 156] on span "[PERSON_NAME]" at bounding box center [180, 151] width 55 height 10
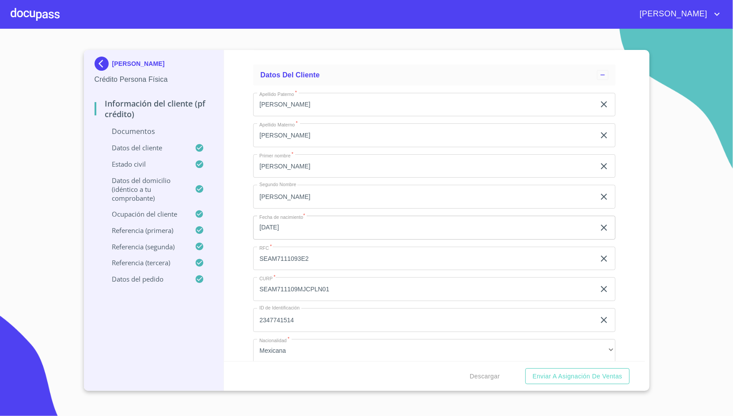
scroll to position [1081, 0]
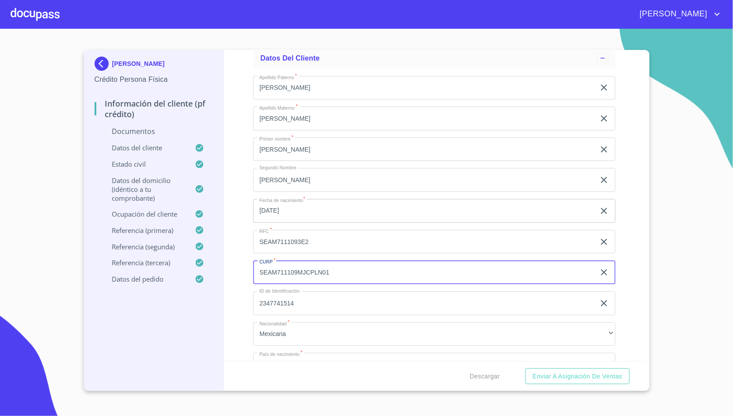
click at [295, 264] on input "SEAM711109MJCPLN01" at bounding box center [424, 272] width 342 height 24
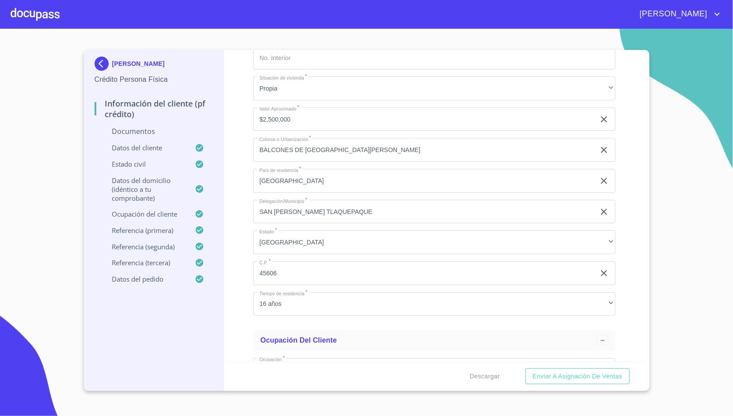
scroll to position [1706, 0]
